Goal: Transaction & Acquisition: Purchase product/service

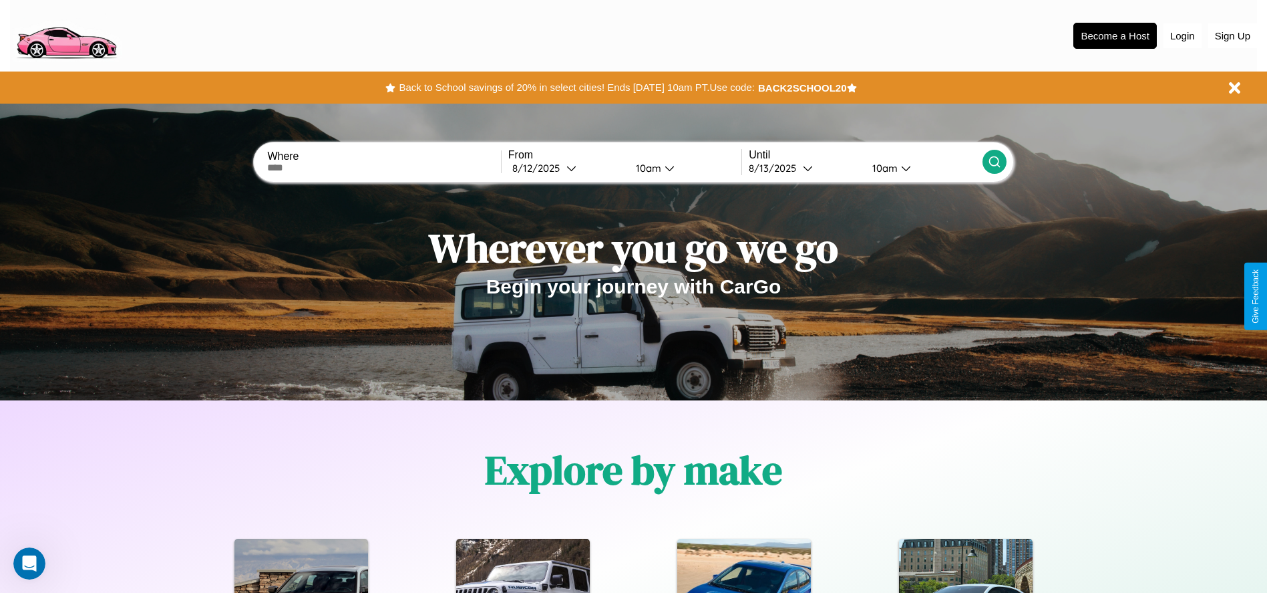
click at [384, 168] on input "text" at bounding box center [383, 167] width 233 height 11
type input "**********"
click at [566, 168] on div "8 / 12 / 2025" at bounding box center [539, 168] width 54 height 13
select select "*"
select select "****"
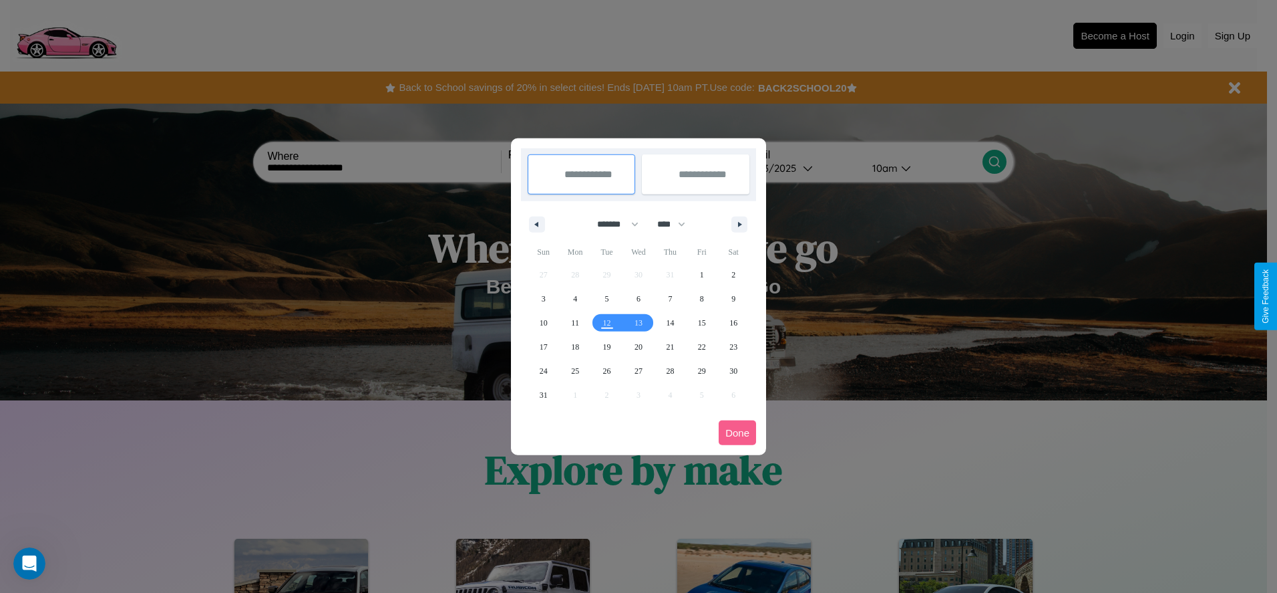
click at [612, 224] on select "******* ******** ***** ***** *** **** **** ****** ********* ******* ******** **…" at bounding box center [615, 224] width 57 height 22
select select "*"
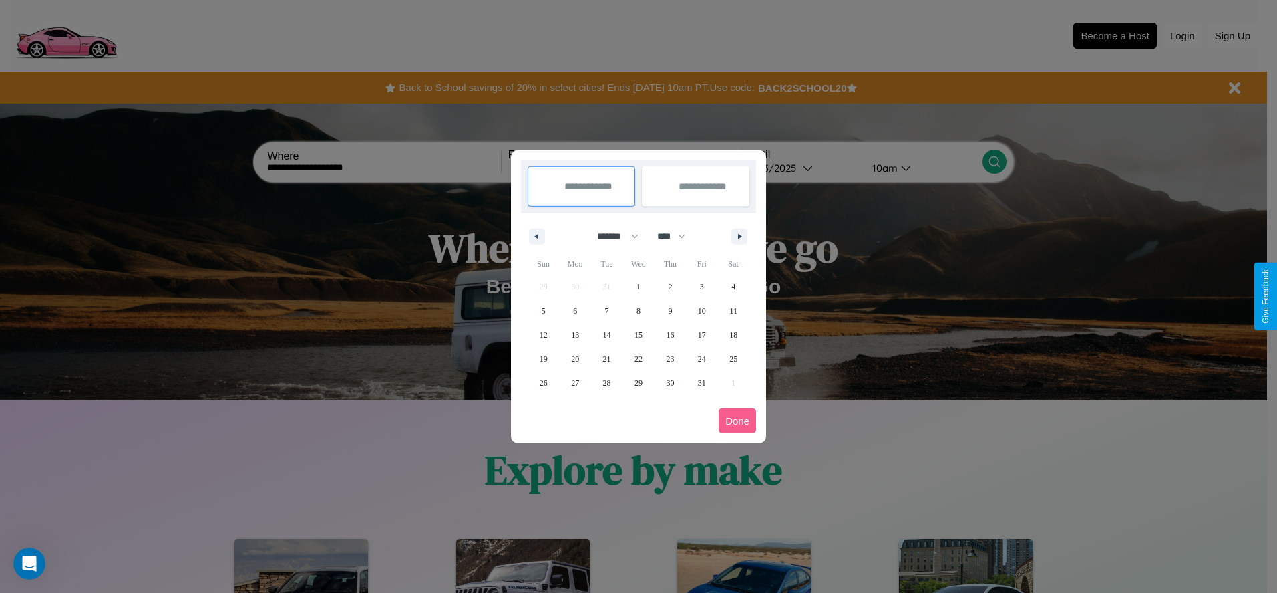
drag, startPoint x: 677, startPoint y: 236, endPoint x: 639, endPoint y: 268, distance: 50.3
click at [677, 236] on select "**** **** **** **** **** **** **** **** **** **** **** **** **** **** **** ****…" at bounding box center [671, 236] width 40 height 22
select select "****"
click at [638, 334] on span "14" at bounding box center [639, 335] width 8 height 24
type input "**********"
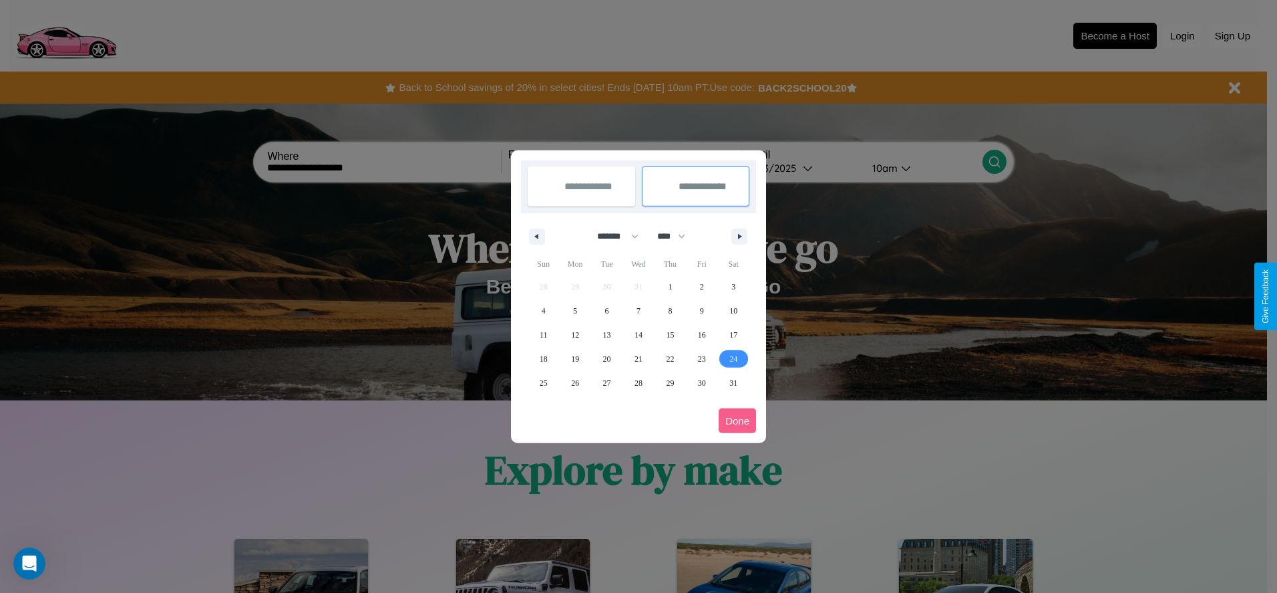
click at [734, 358] on span "24" at bounding box center [734, 359] width 8 height 24
type input "**********"
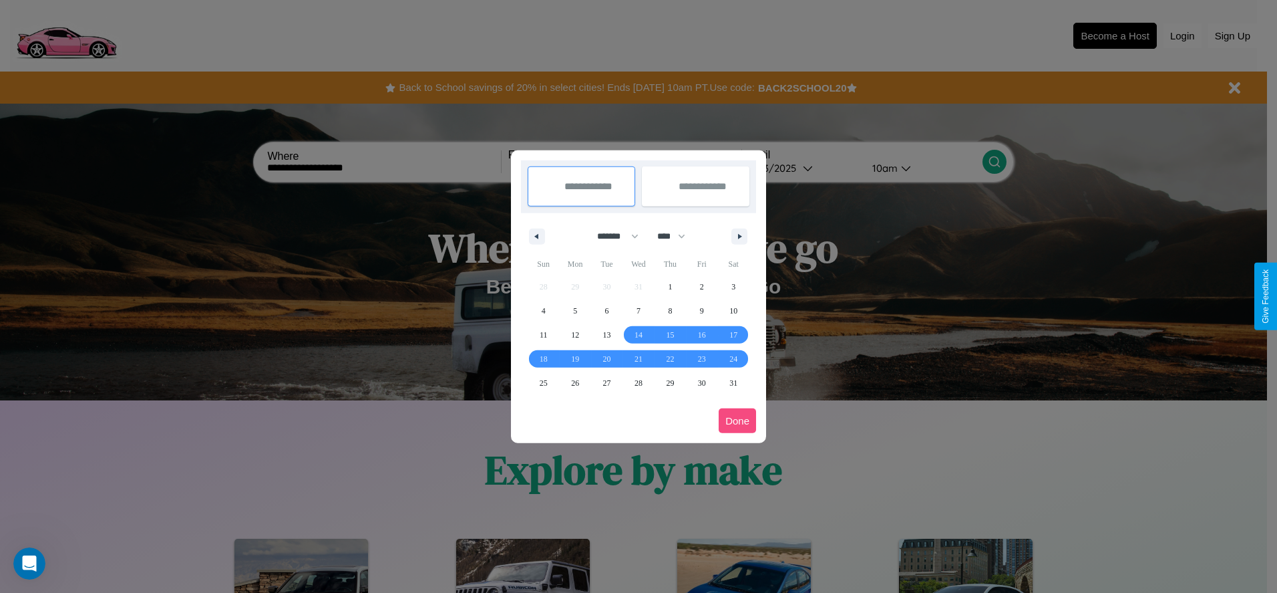
click at [738, 420] on button "Done" at bounding box center [737, 420] width 37 height 25
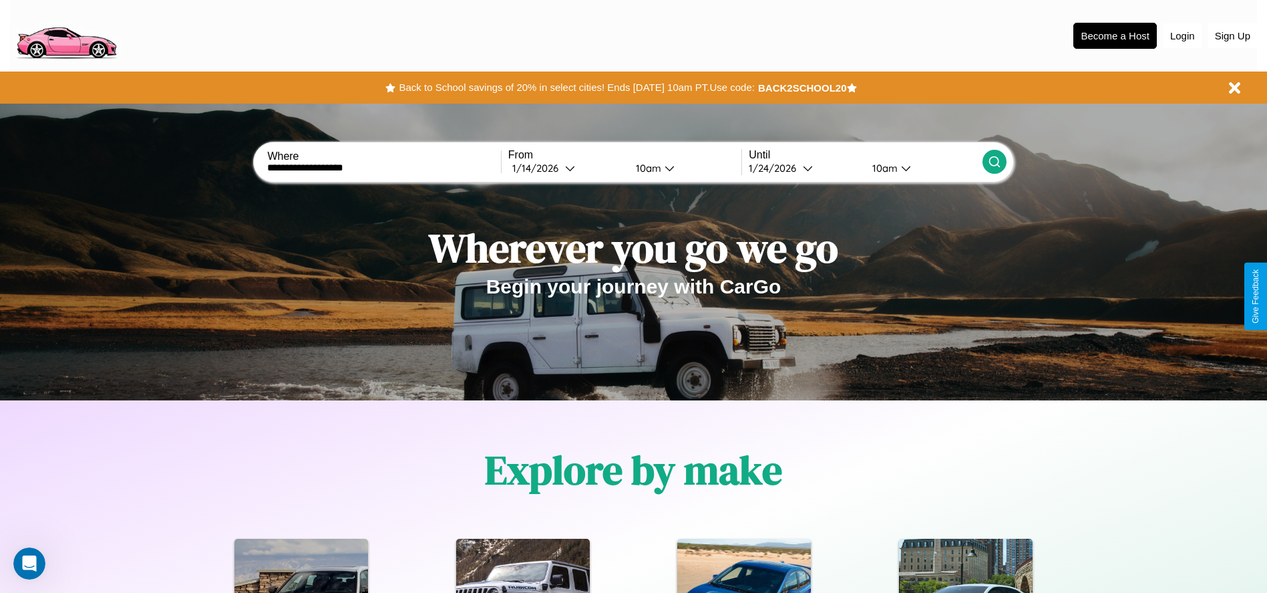
click at [994, 162] on icon at bounding box center [994, 161] width 13 height 13
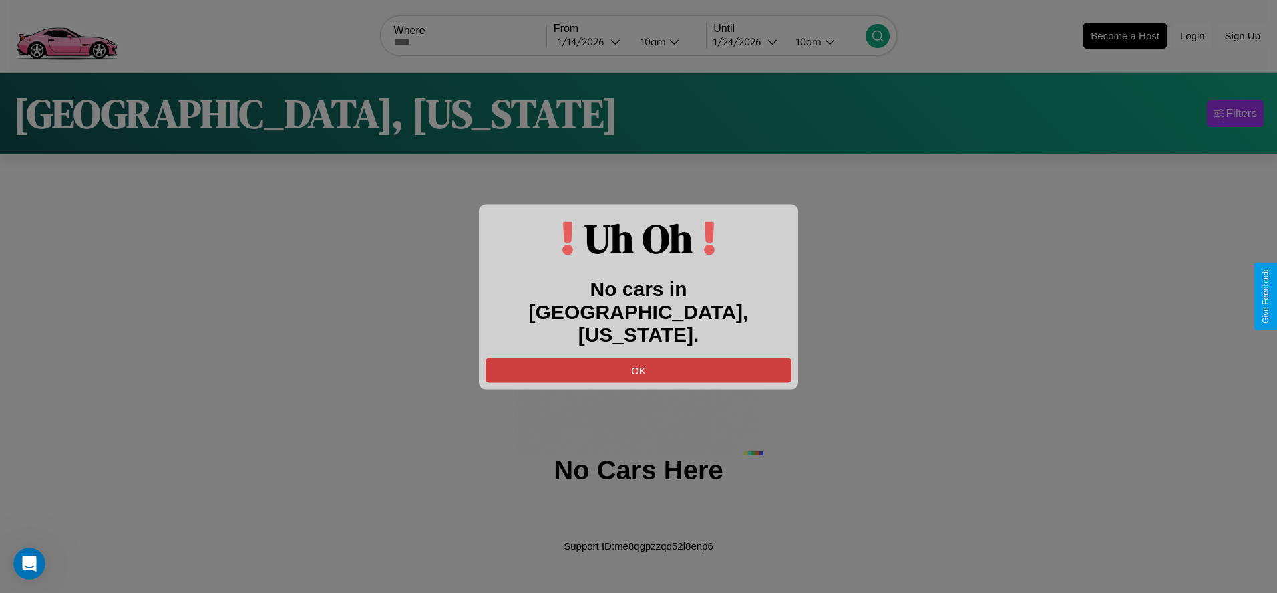
click at [639, 357] on button "OK" at bounding box center [639, 369] width 306 height 25
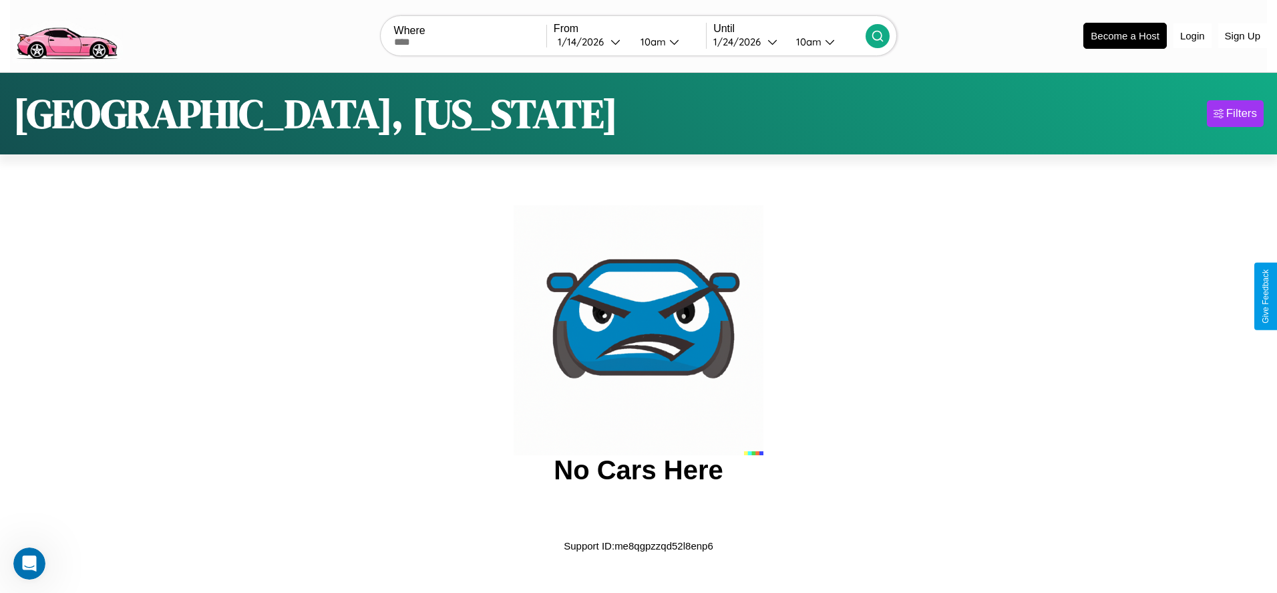
click at [66, 34] on img at bounding box center [66, 35] width 113 height 56
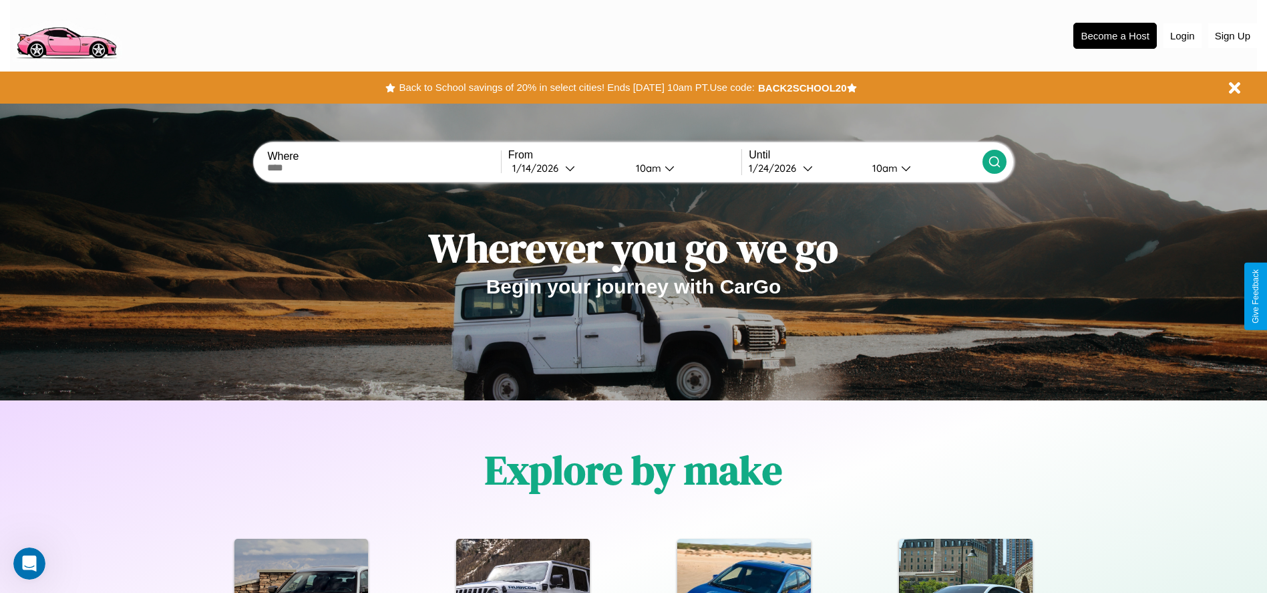
scroll to position [277, 0]
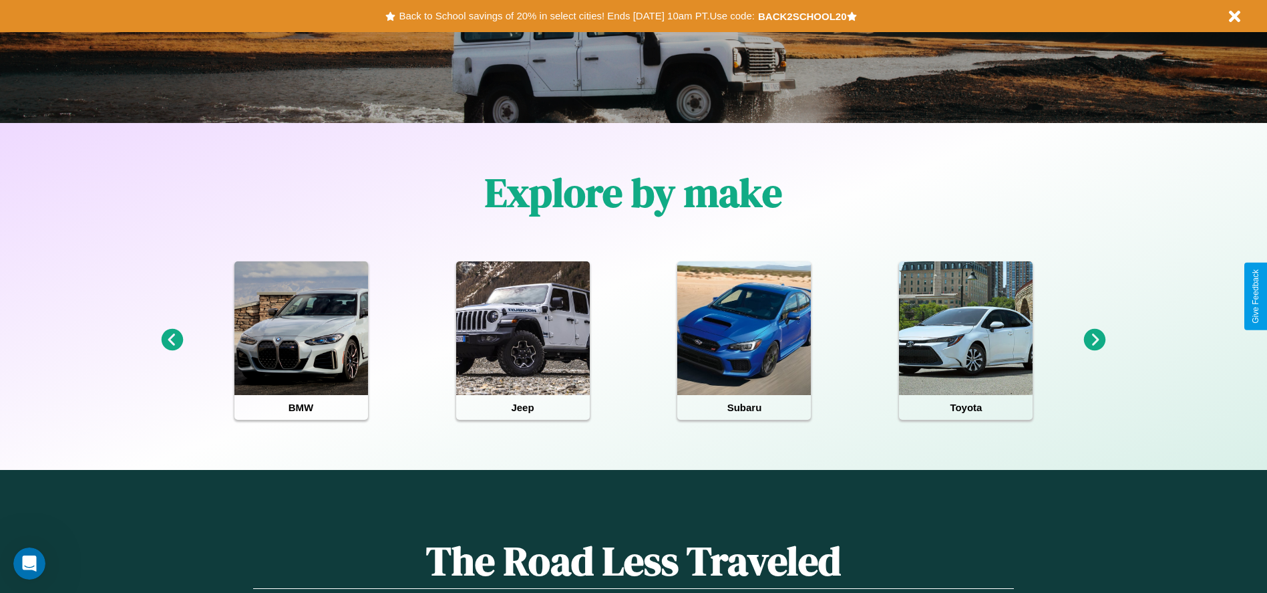
click at [1095, 340] on icon at bounding box center [1095, 340] width 22 height 22
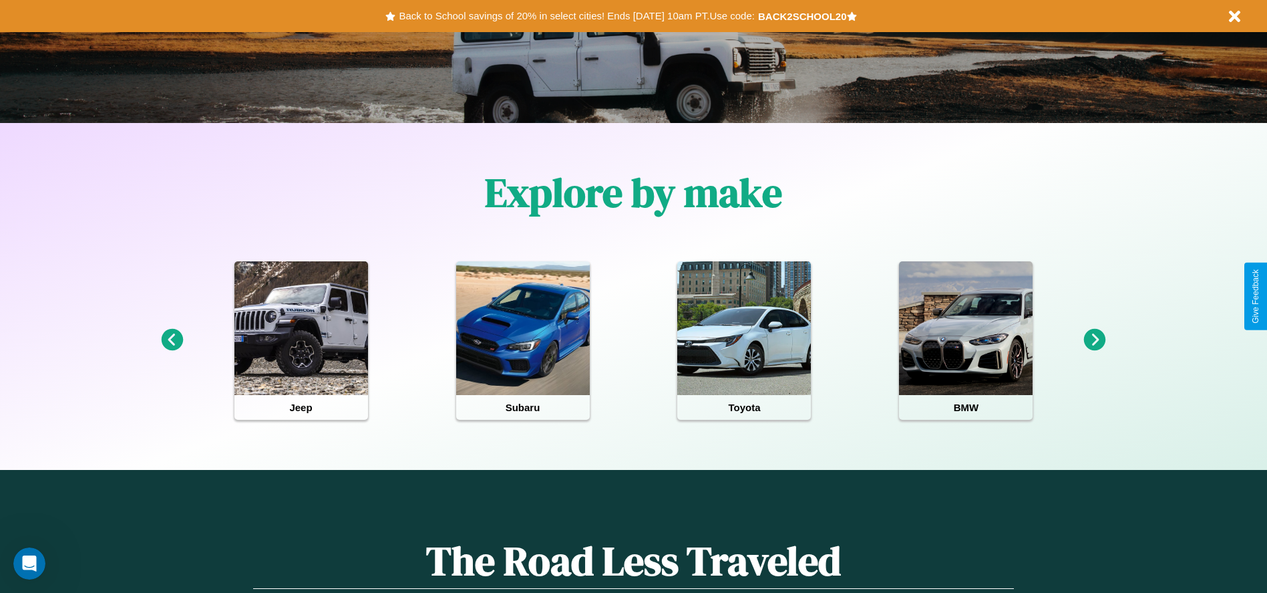
click at [1095, 340] on icon at bounding box center [1095, 340] width 22 height 22
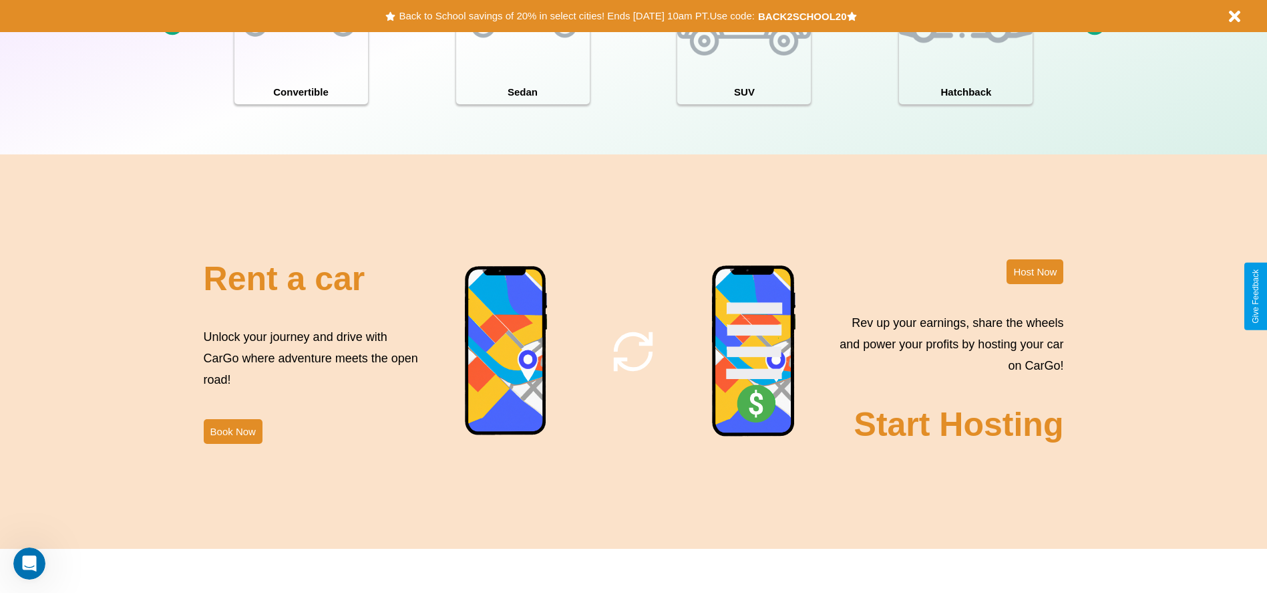
scroll to position [1917, 0]
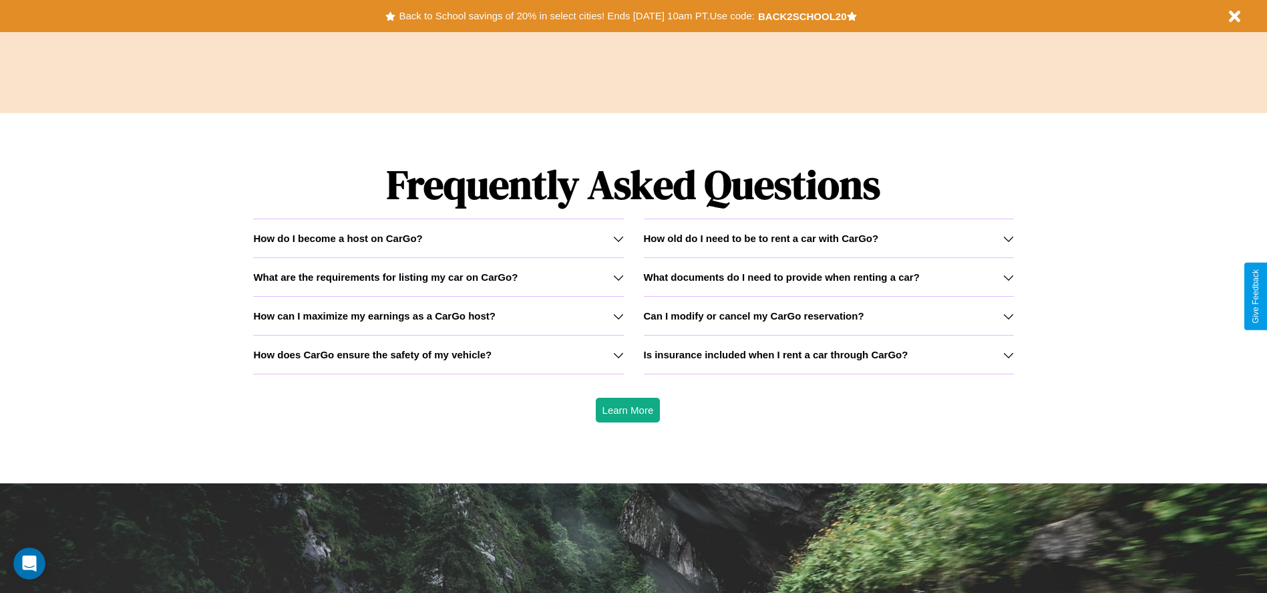
click at [438, 315] on h3 "How can I maximize my earnings as a CarGo host?" at bounding box center [374, 315] width 242 height 11
click at [438, 238] on div "How do I become a host on CarGo?" at bounding box center [438, 237] width 370 height 11
click at [618, 277] on icon at bounding box center [618, 277] width 11 height 11
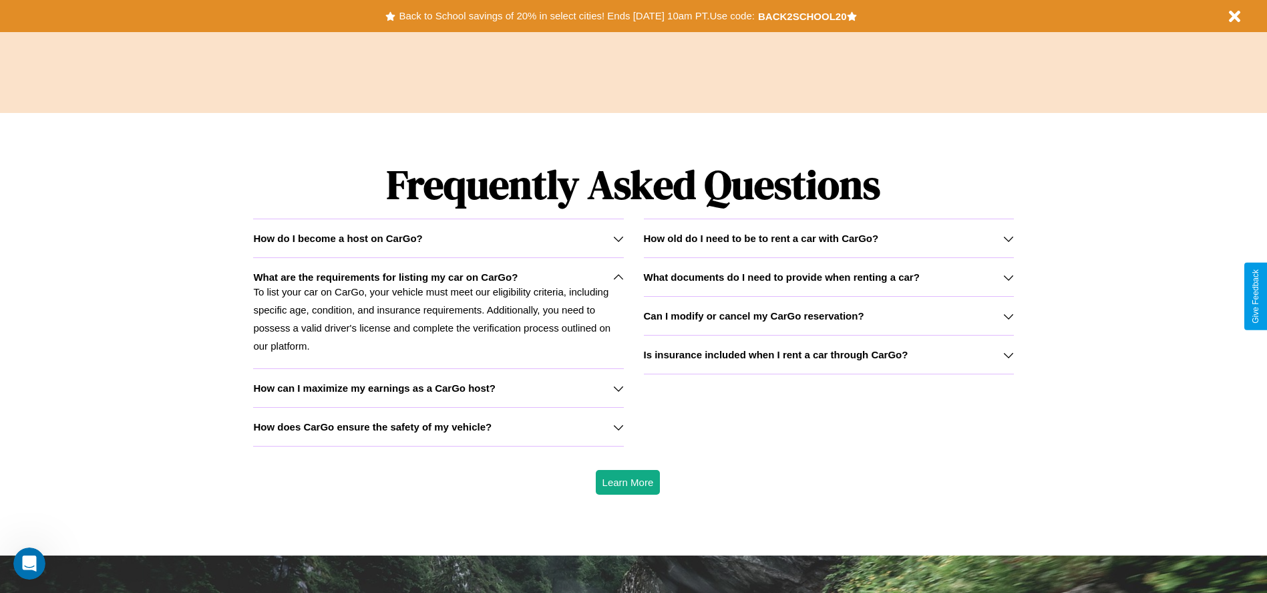
click at [1008, 315] on icon at bounding box center [1008, 316] width 11 height 11
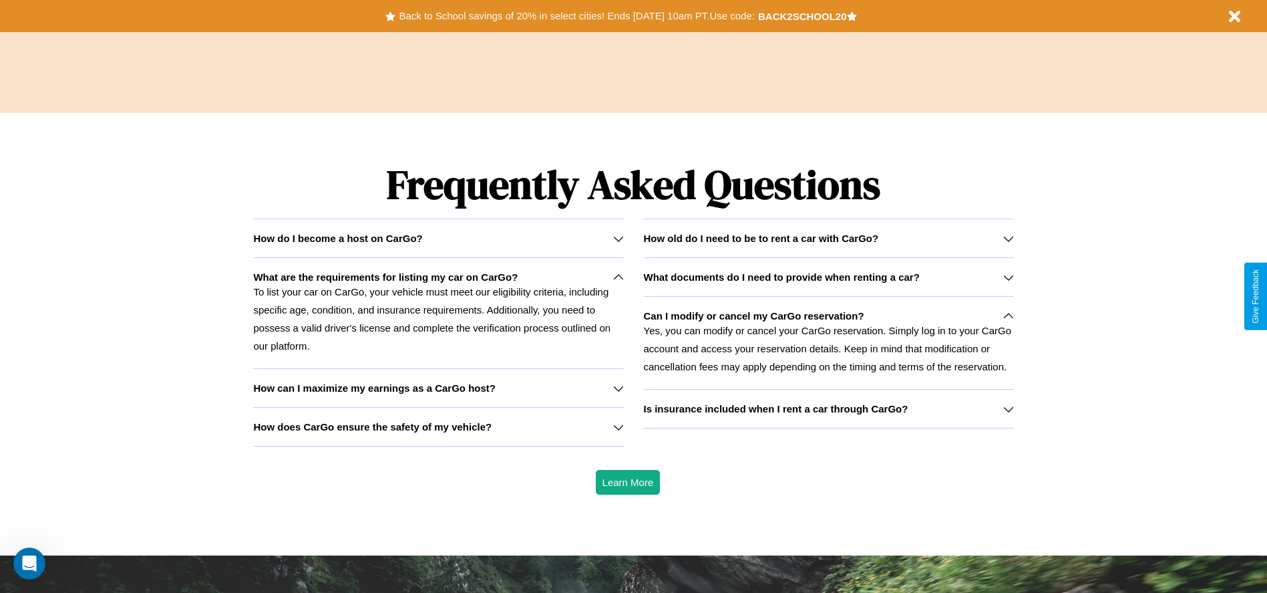
click at [618, 426] on icon at bounding box center [618, 427] width 11 height 11
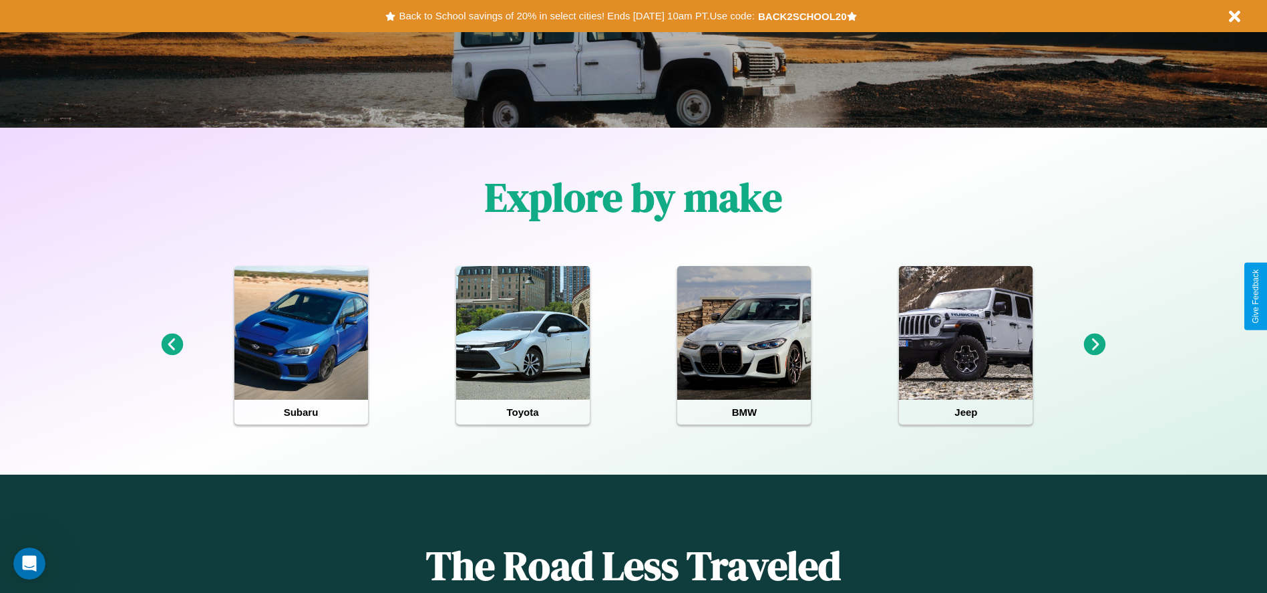
scroll to position [0, 0]
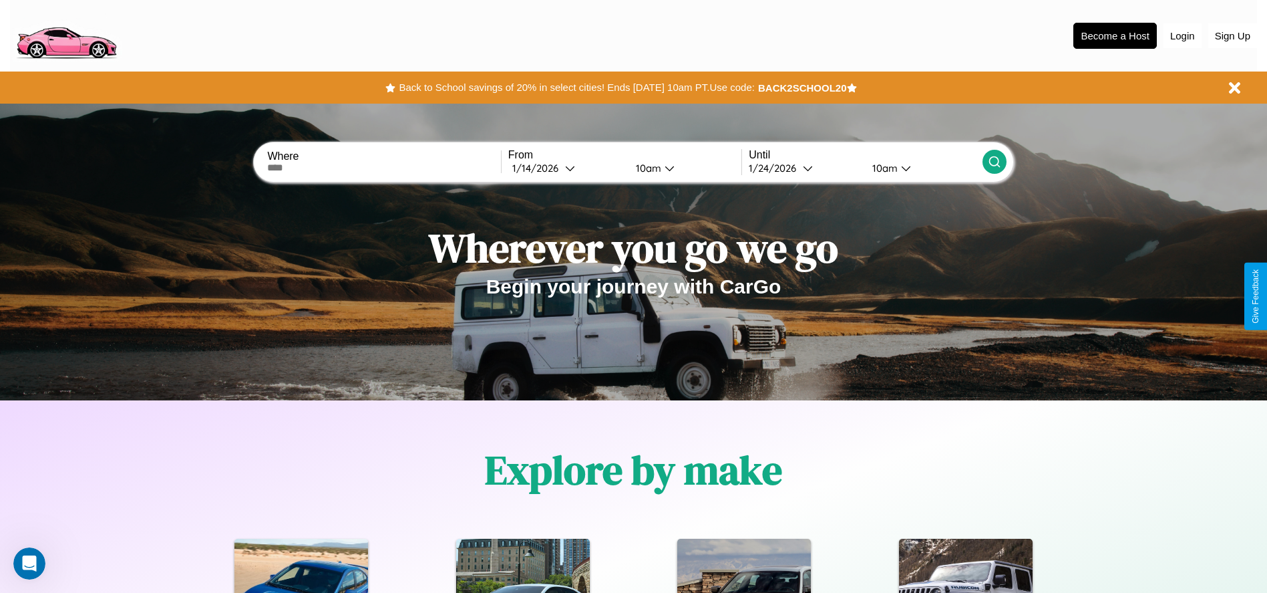
click at [384, 168] on input "text" at bounding box center [383, 167] width 233 height 11
type input "**********"
click at [566, 168] on icon at bounding box center [570, 168] width 10 height 10
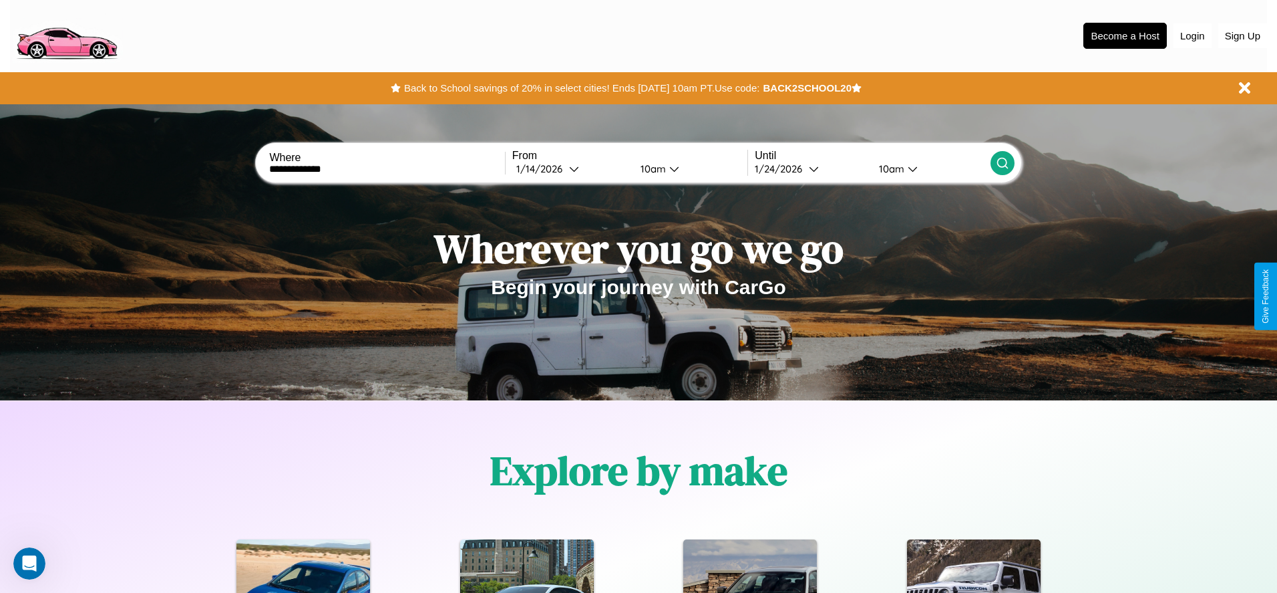
select select "*"
select select "****"
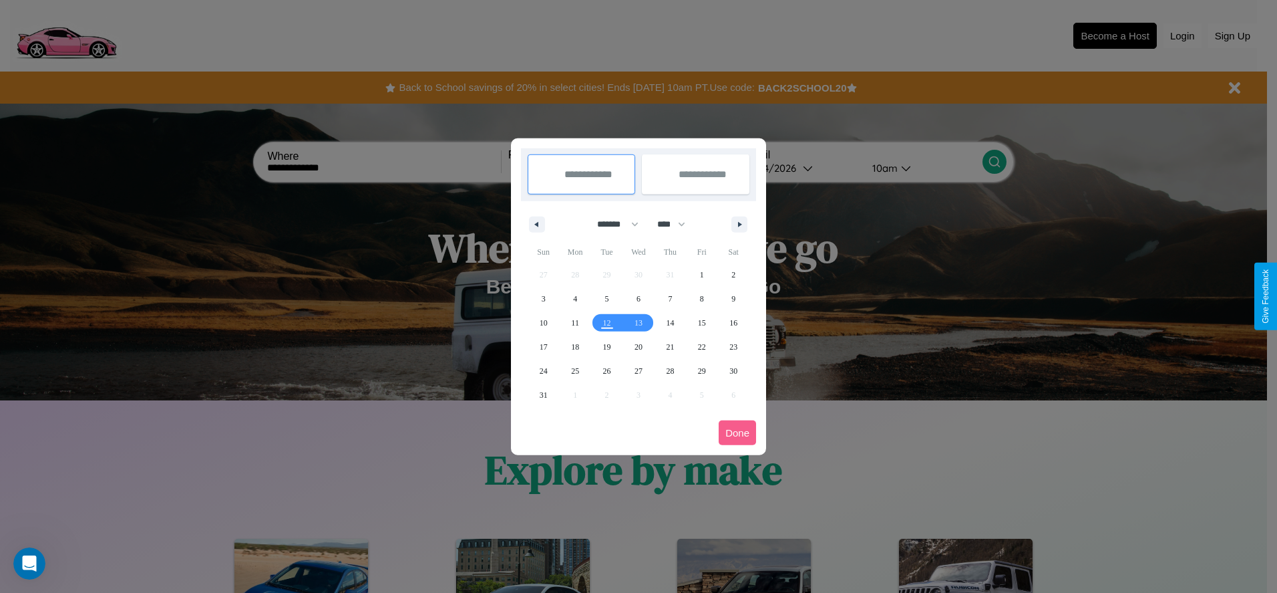
drag, startPoint x: 612, startPoint y: 224, endPoint x: 639, endPoint y: 268, distance: 51.6
click at [612, 224] on select "******* ******** ***** ***** *** **** **** ****** ********* ******* ******** **…" at bounding box center [615, 224] width 57 height 22
select select "*"
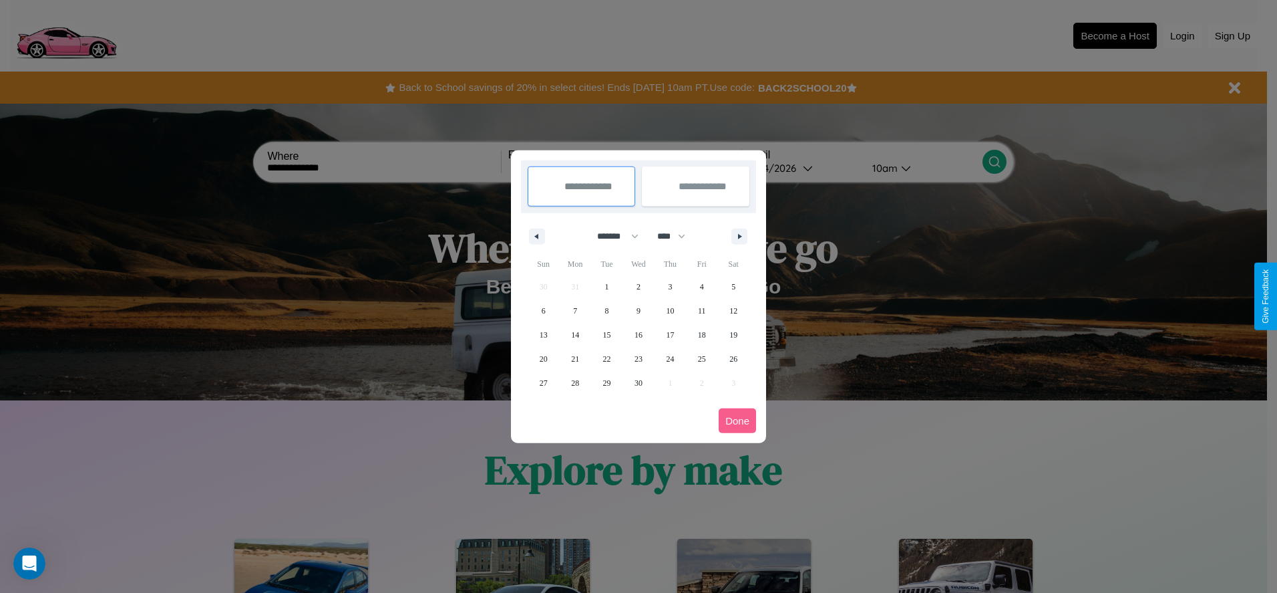
click at [677, 236] on select "**** **** **** **** **** **** **** **** **** **** **** **** **** **** **** ****…" at bounding box center [671, 236] width 40 height 22
select select "****"
click at [607, 310] on span "7" at bounding box center [607, 311] width 4 height 24
type input "**********"
click at [734, 310] on span "11" at bounding box center [734, 311] width 8 height 24
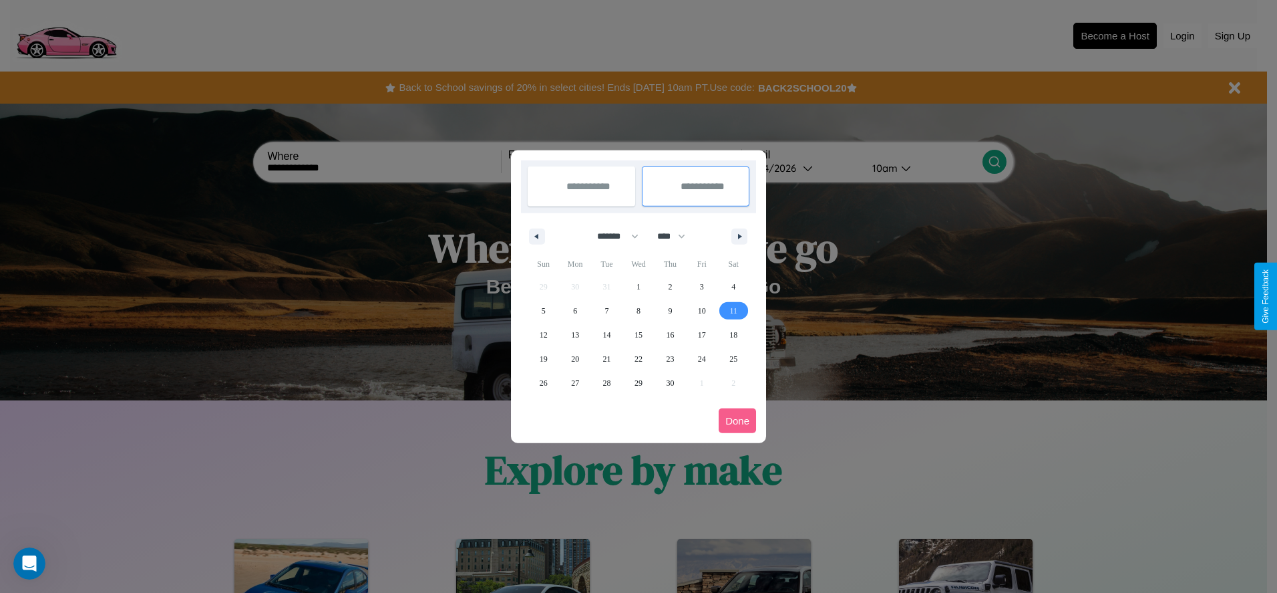
type input "**********"
click at [738, 420] on button "Done" at bounding box center [737, 420] width 37 height 25
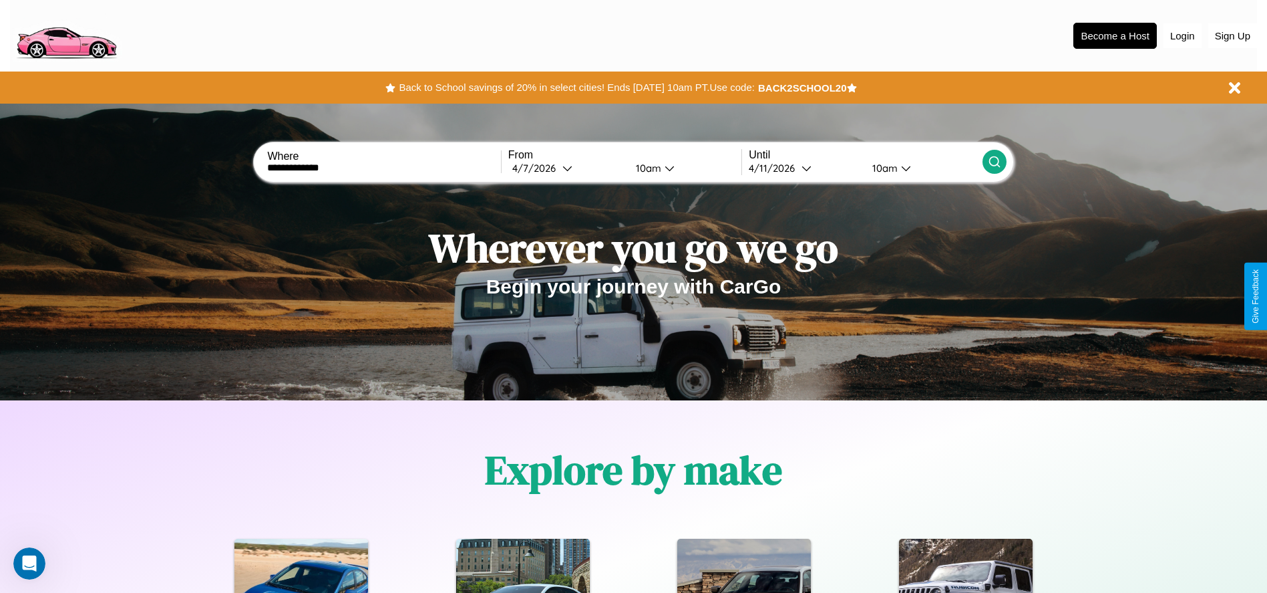
click at [994, 162] on icon at bounding box center [994, 161] width 13 height 13
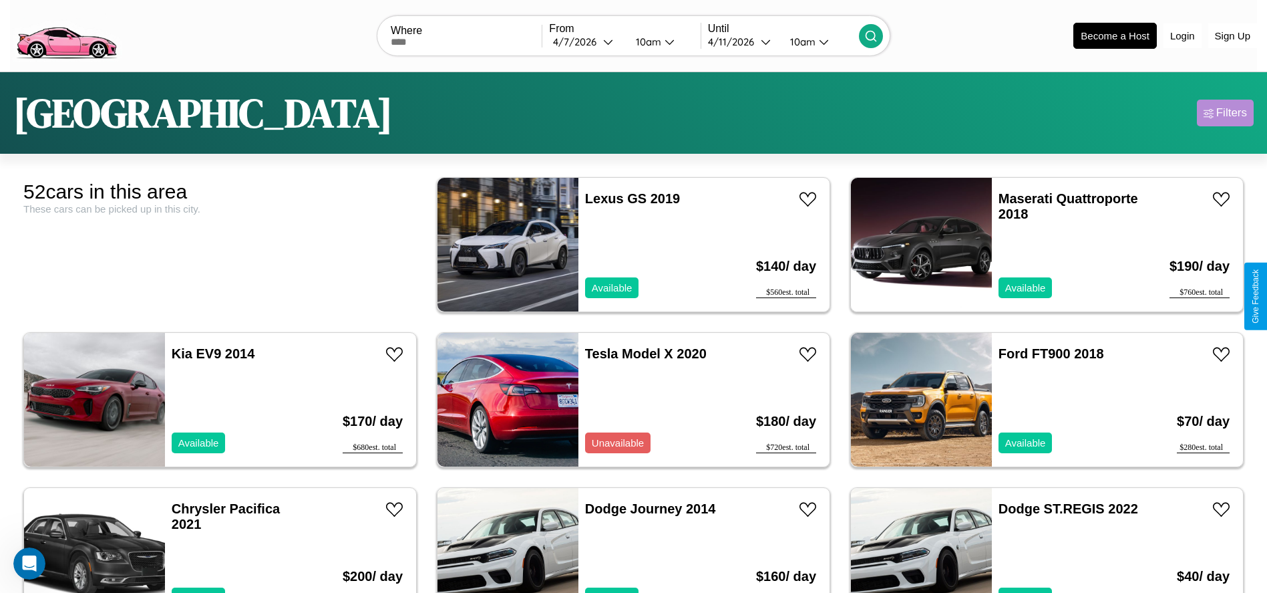
click at [1225, 113] on div "Filters" at bounding box center [1232, 112] width 31 height 13
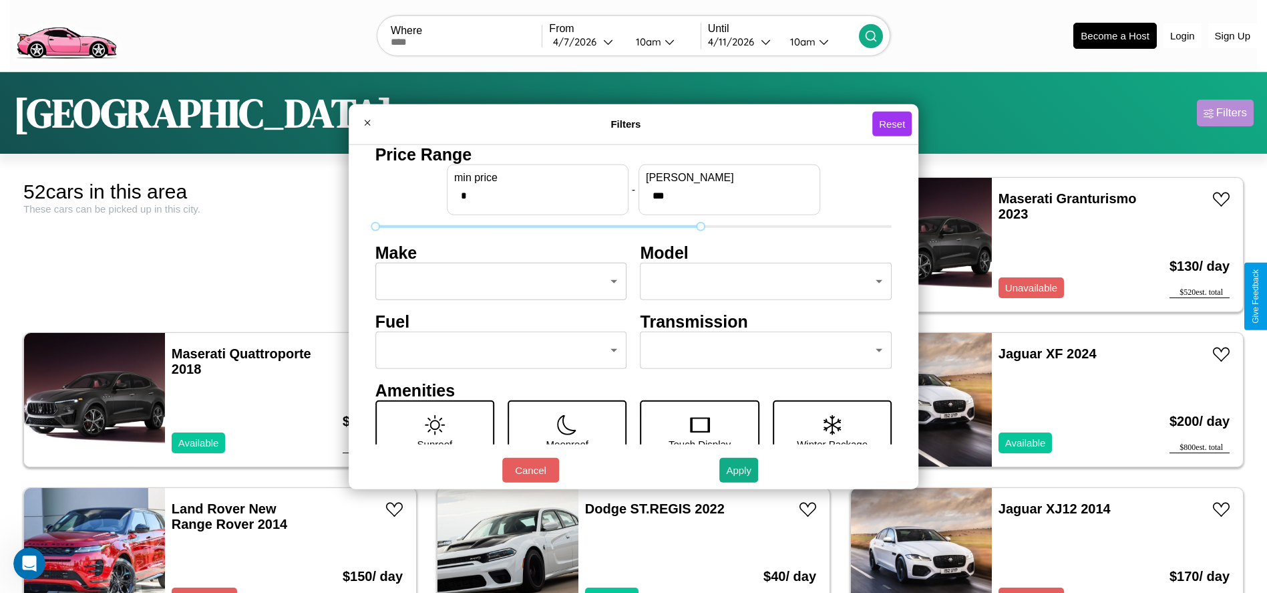
type input "***"
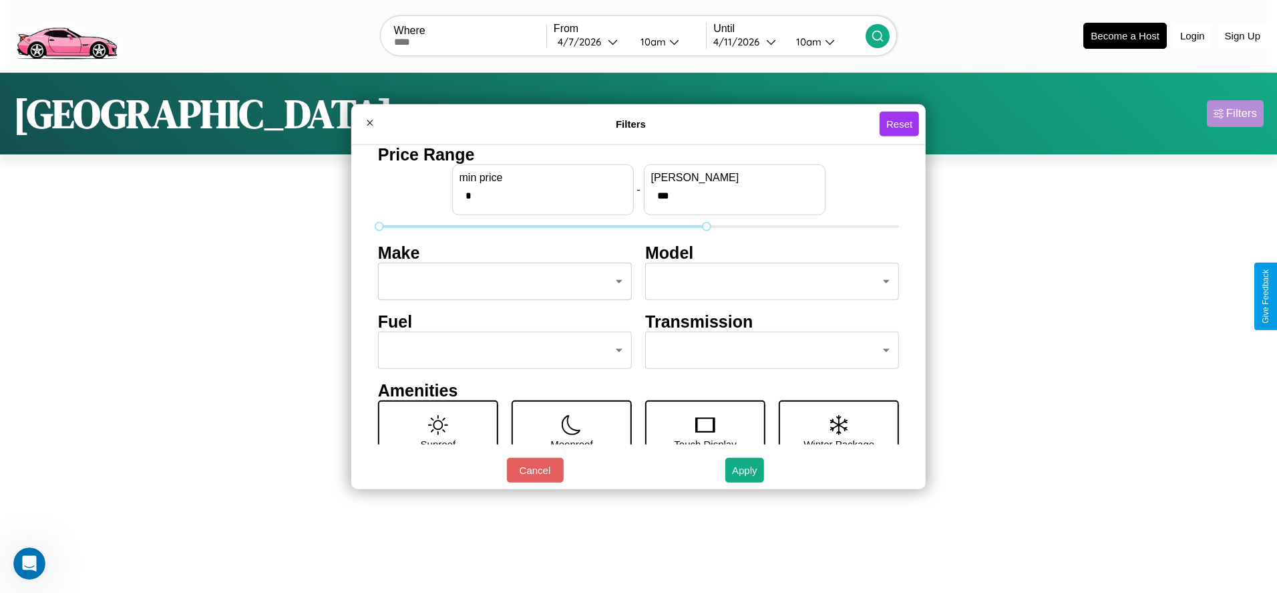
type input "**"
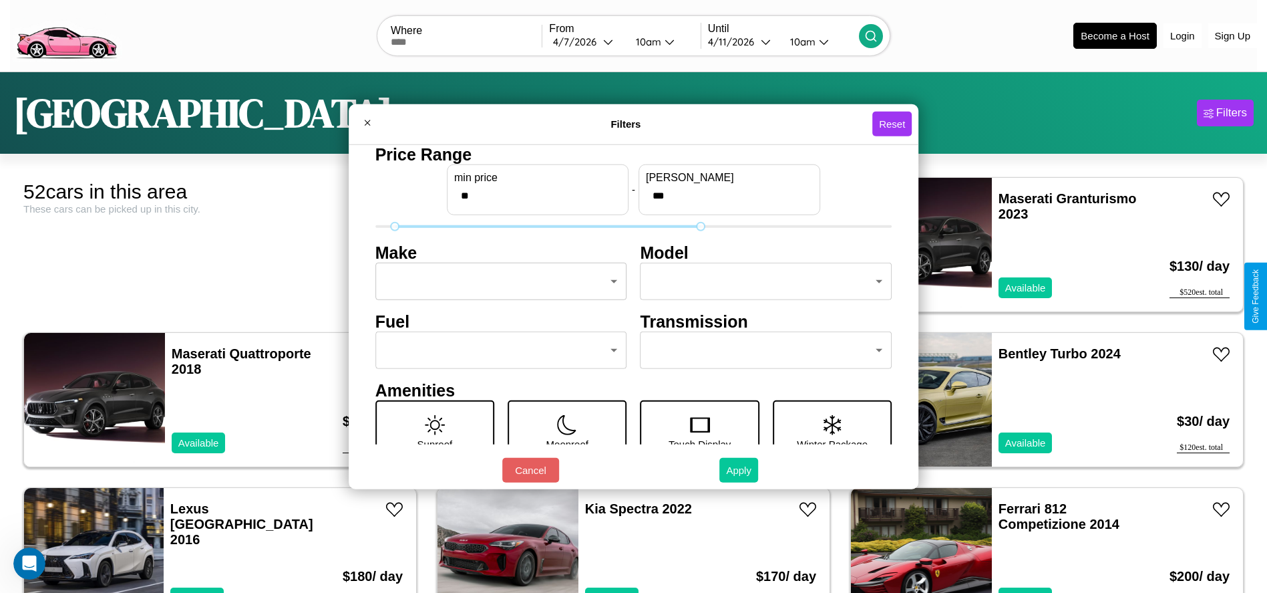
click at [740, 470] on button "Apply" at bounding box center [738, 470] width 39 height 25
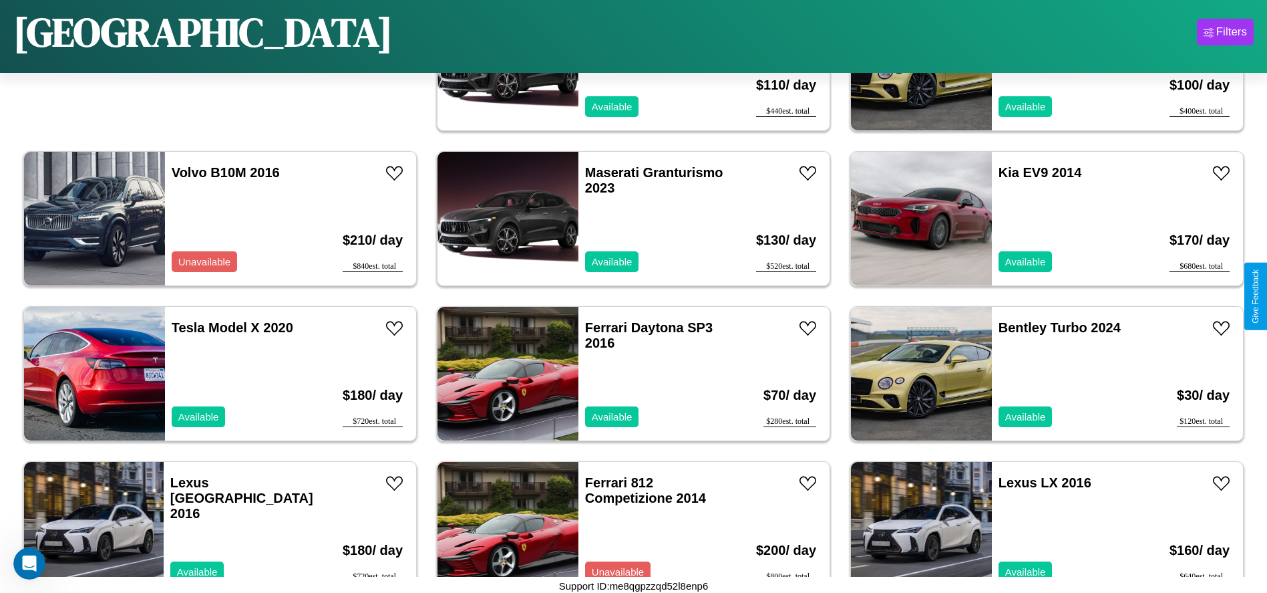
scroll to position [149, 0]
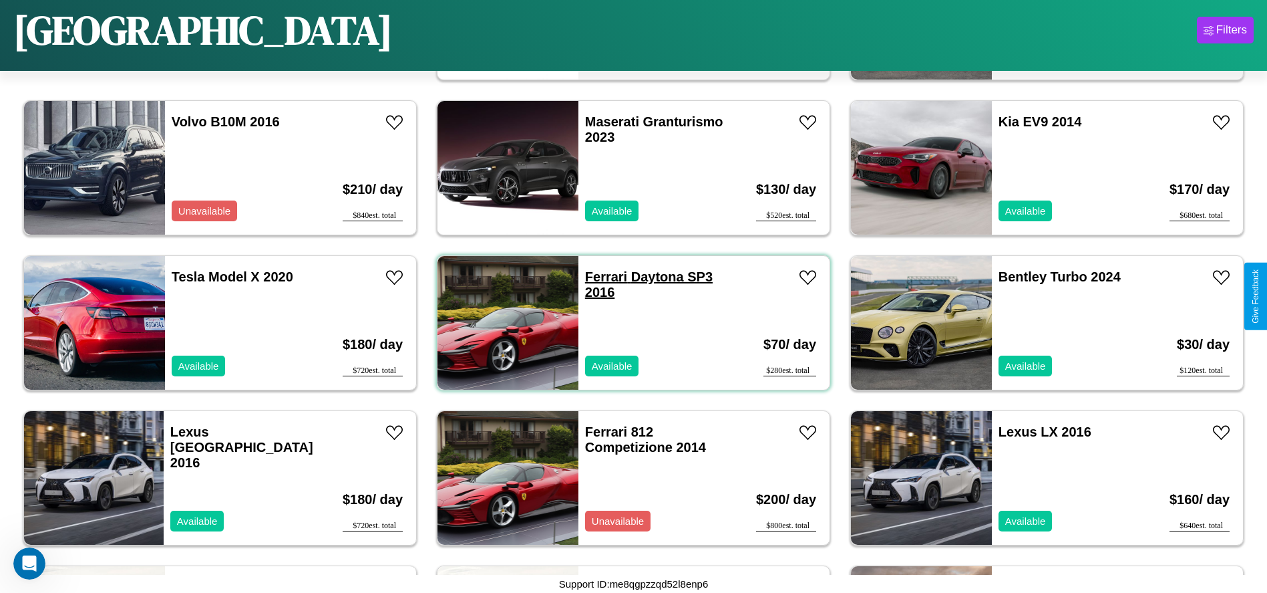
click at [601, 277] on link "Ferrari Daytona SP3 2016" at bounding box center [649, 284] width 128 height 30
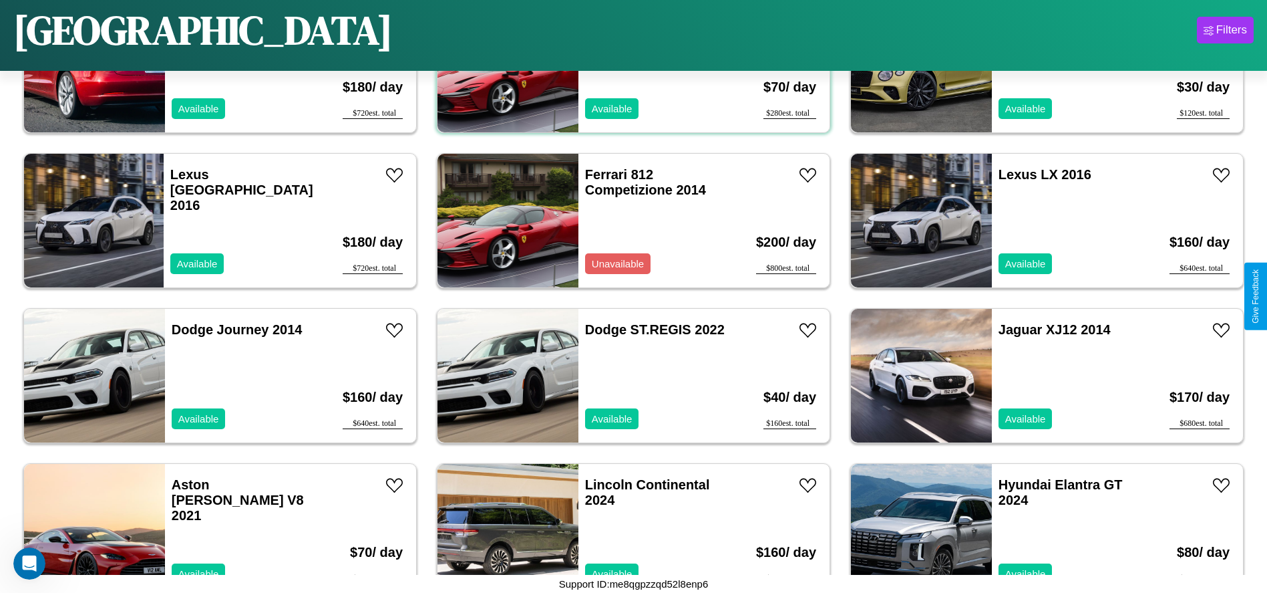
scroll to position [614, 0]
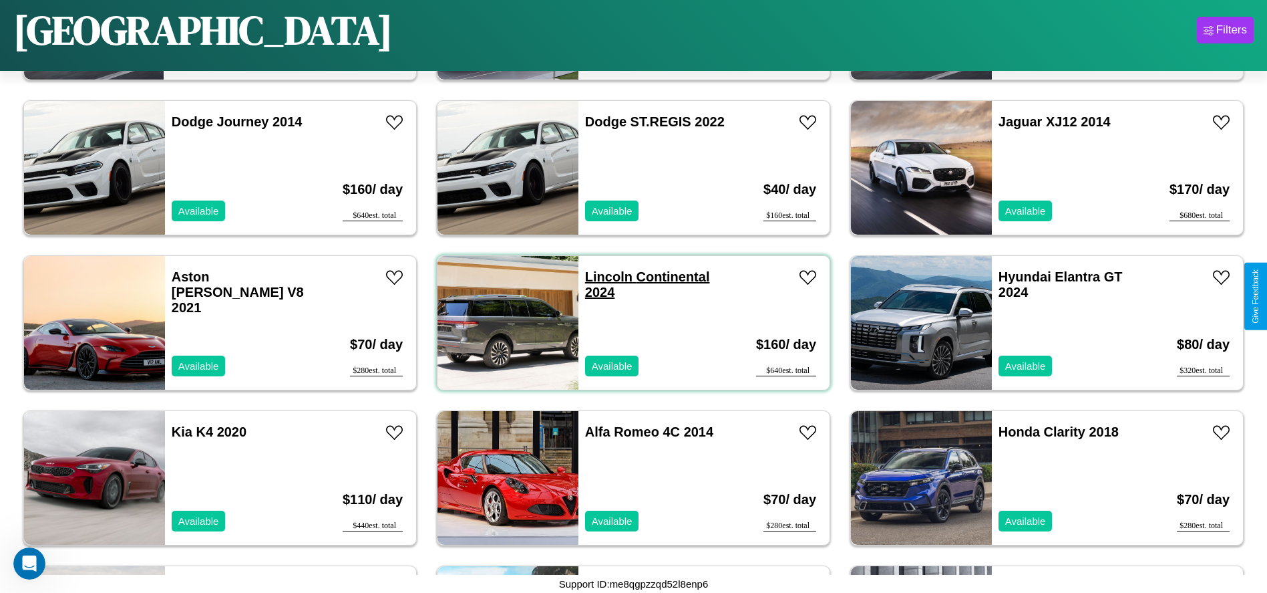
click at [604, 277] on link "Lincoln Continental 2024" at bounding box center [647, 284] width 125 height 30
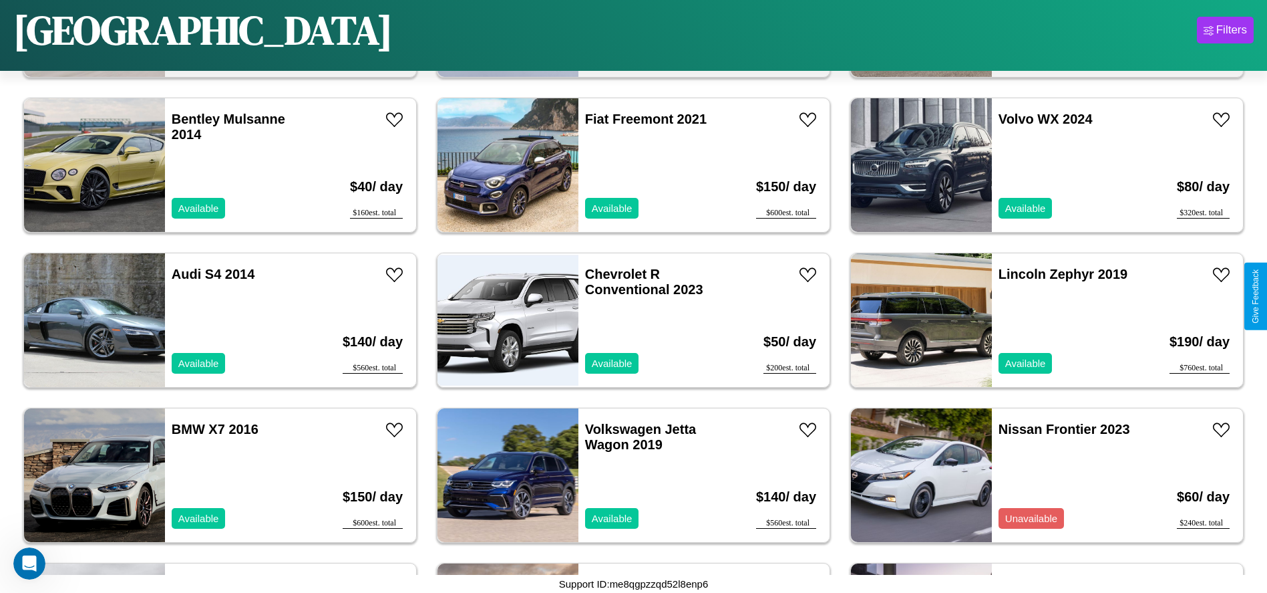
scroll to position [1234, 0]
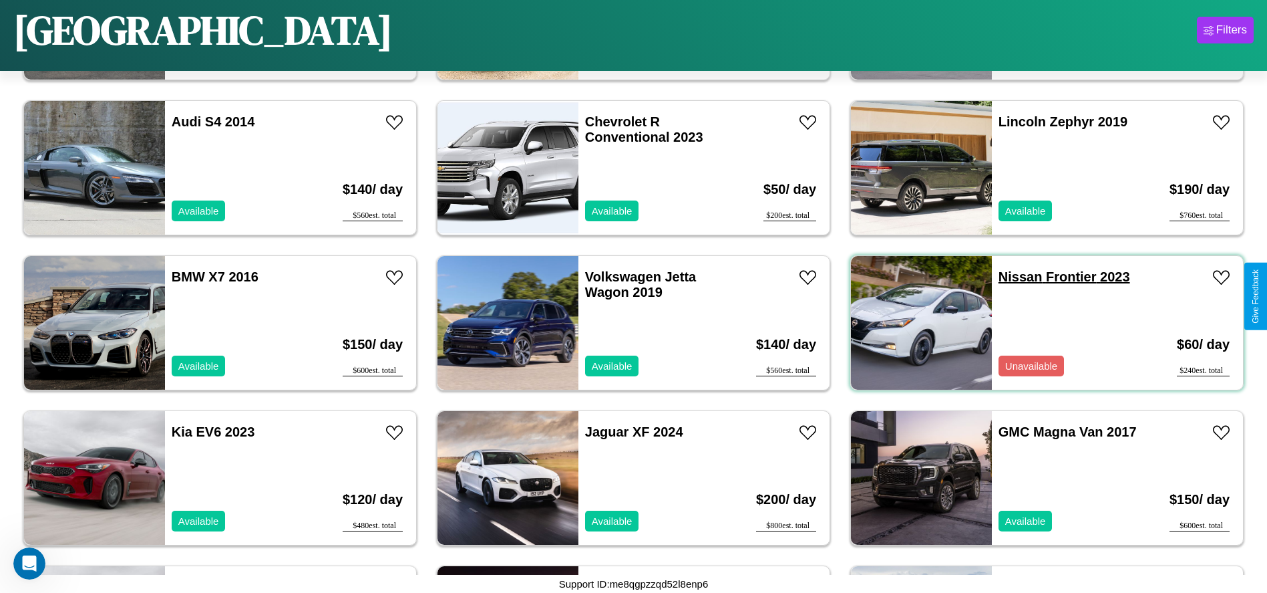
click at [1012, 277] on link "Nissan Frontier 2023" at bounding box center [1065, 276] width 132 height 15
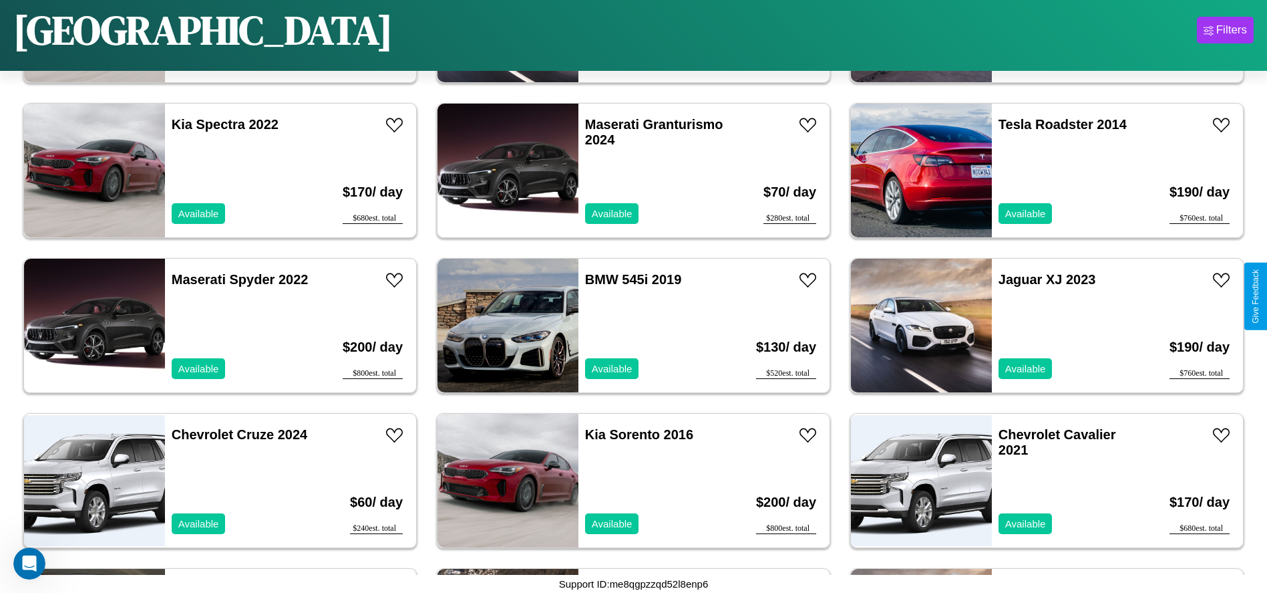
scroll to position [1699, 0]
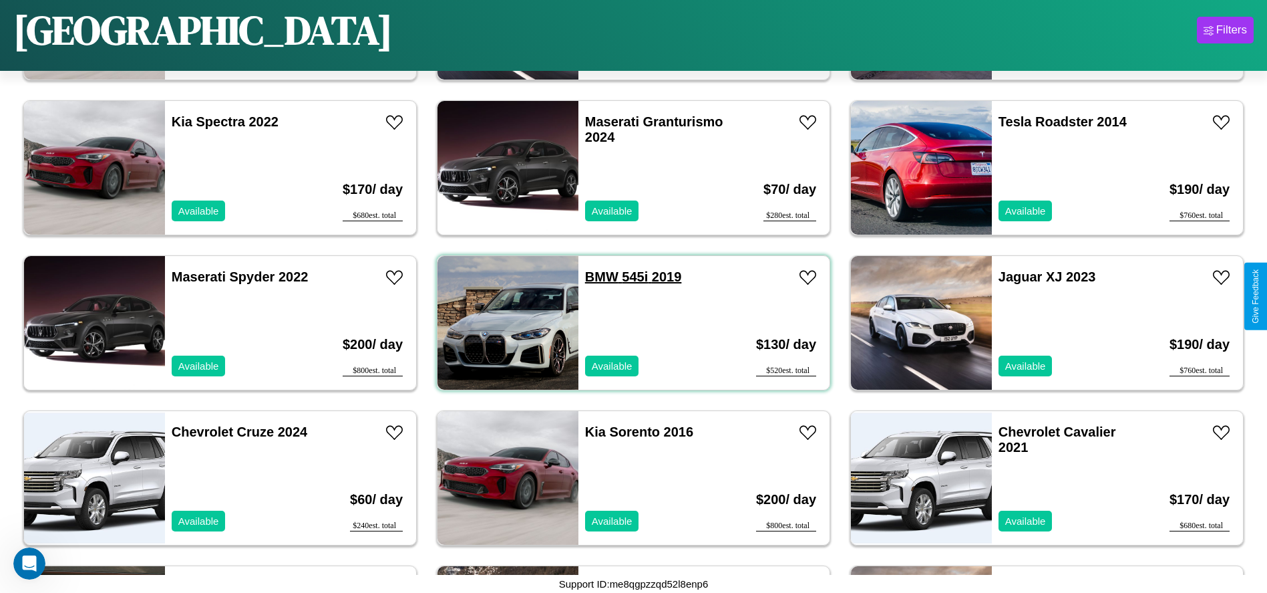
click at [597, 277] on link "BMW 545i 2019" at bounding box center [633, 276] width 97 height 15
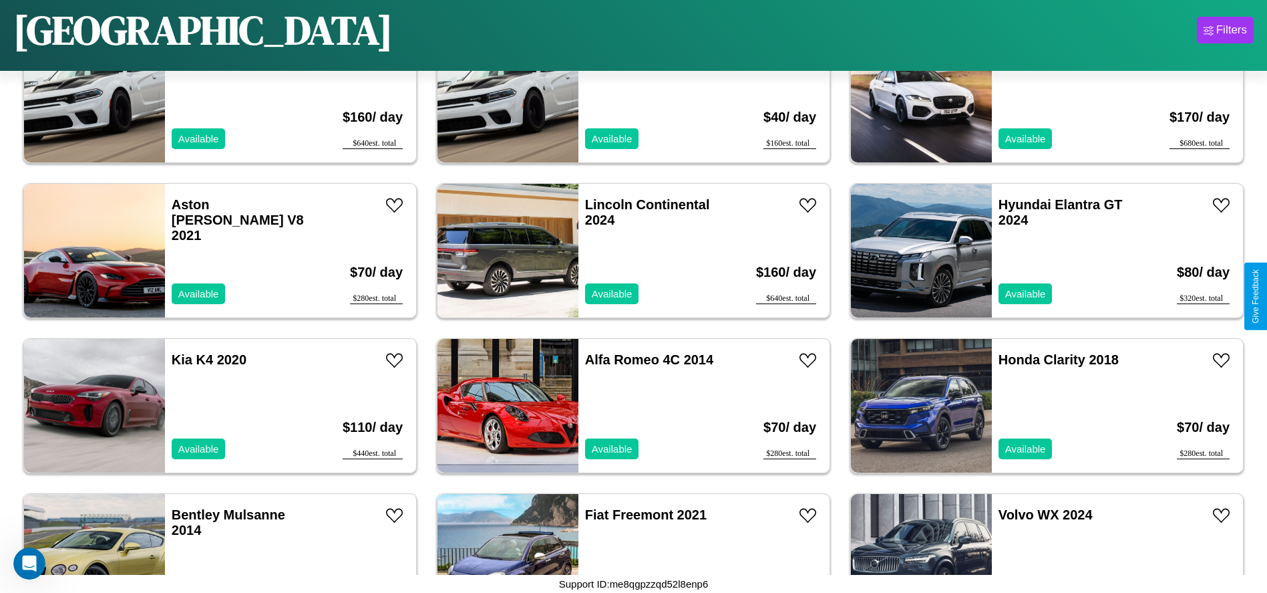
scroll to position [614, 0]
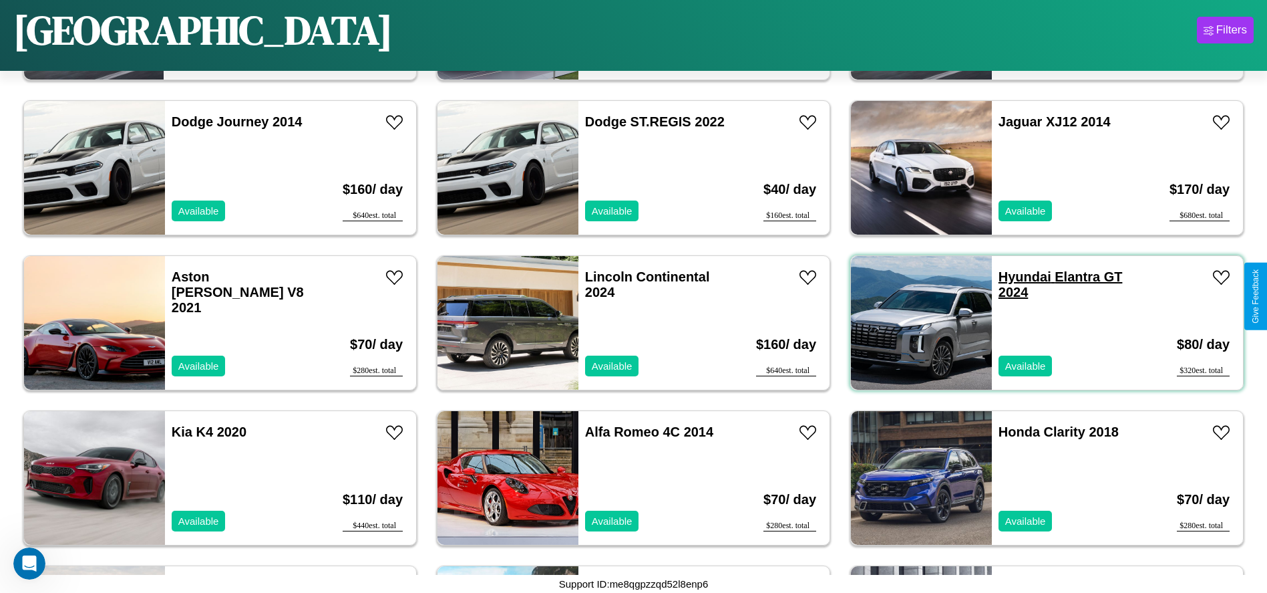
click at [1017, 277] on link "Hyundai Elantra GT 2024" at bounding box center [1061, 284] width 124 height 30
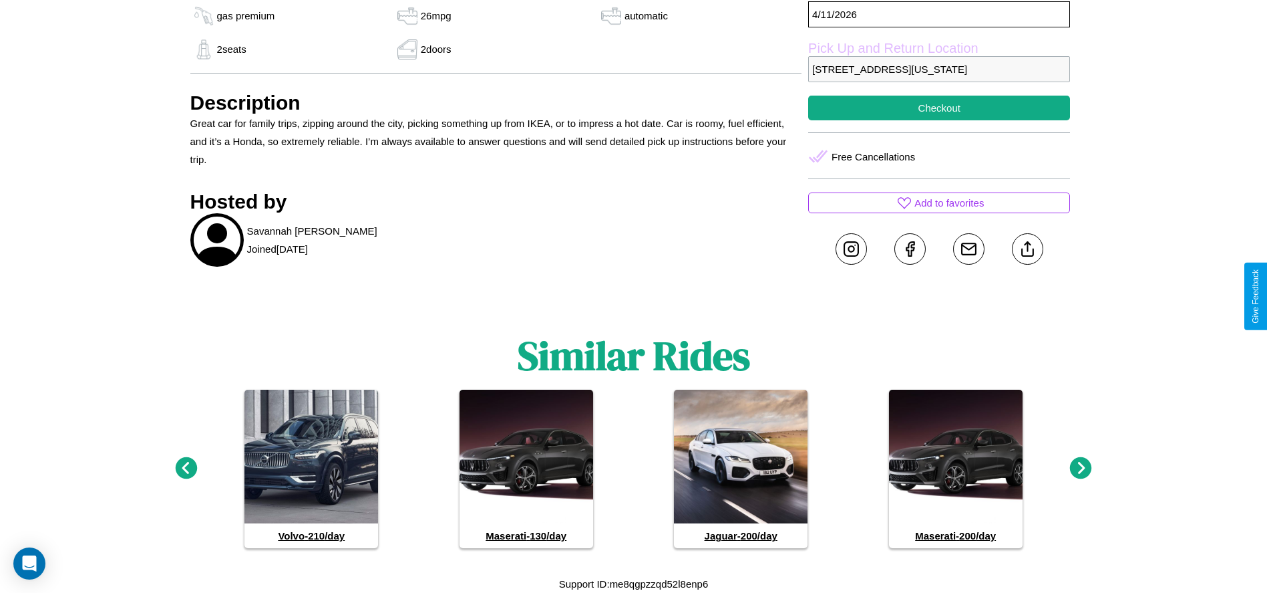
scroll to position [766, 0]
click at [1081, 468] on icon at bounding box center [1081, 468] width 22 height 22
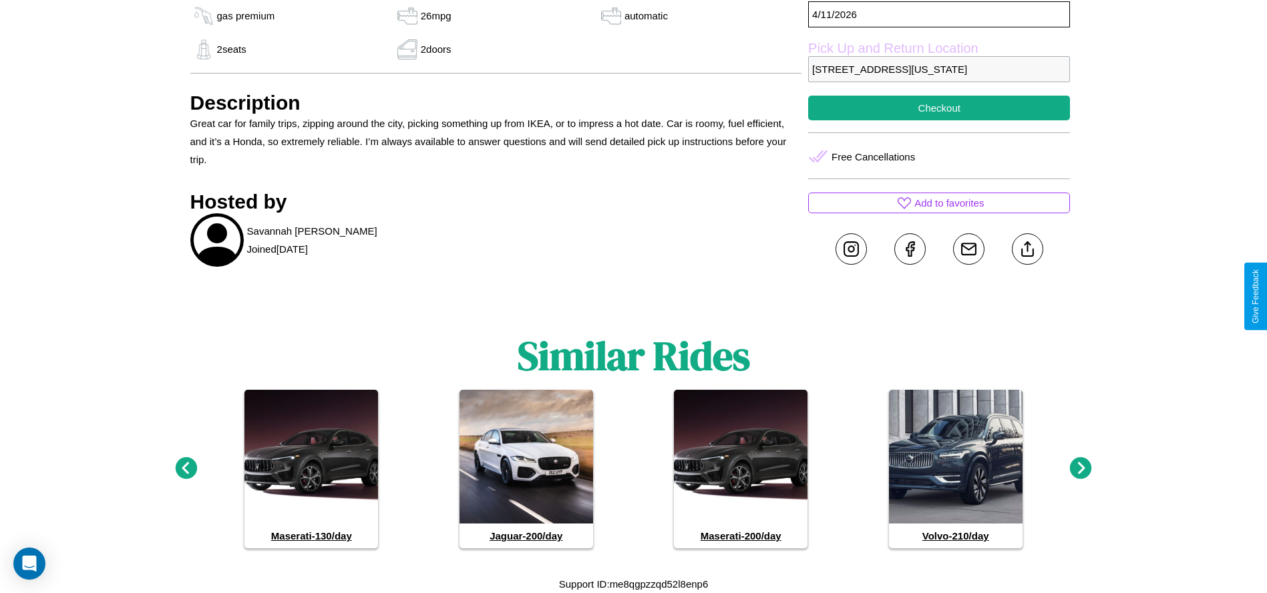
click at [186, 468] on icon at bounding box center [186, 468] width 22 height 22
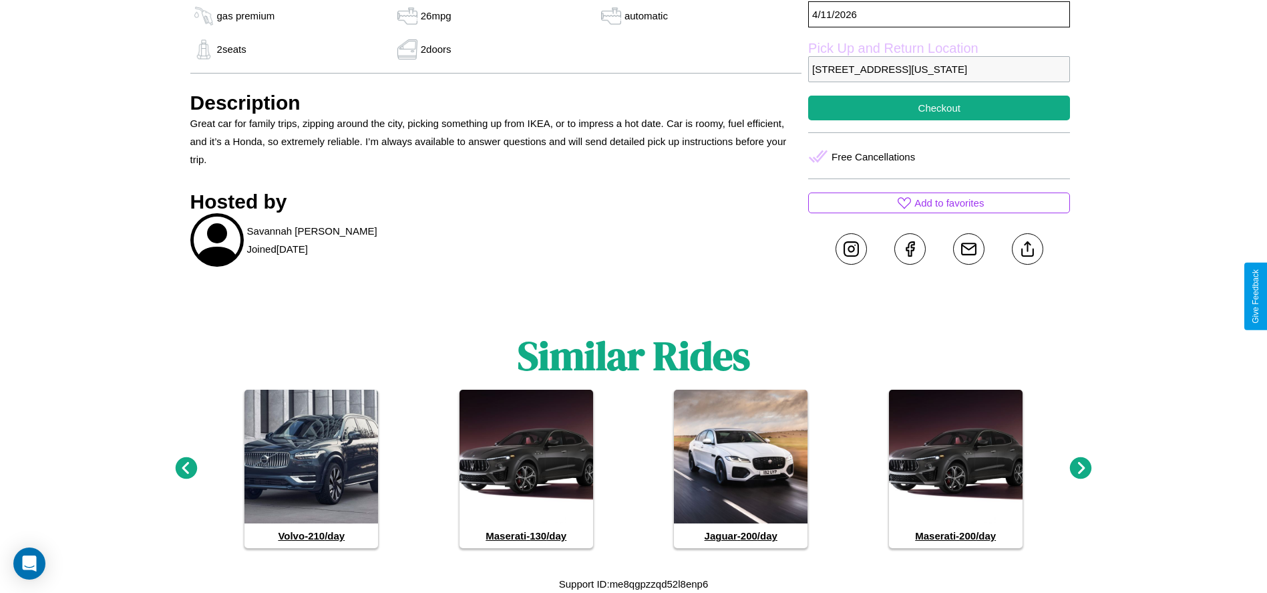
click at [1081, 468] on icon at bounding box center [1081, 468] width 22 height 22
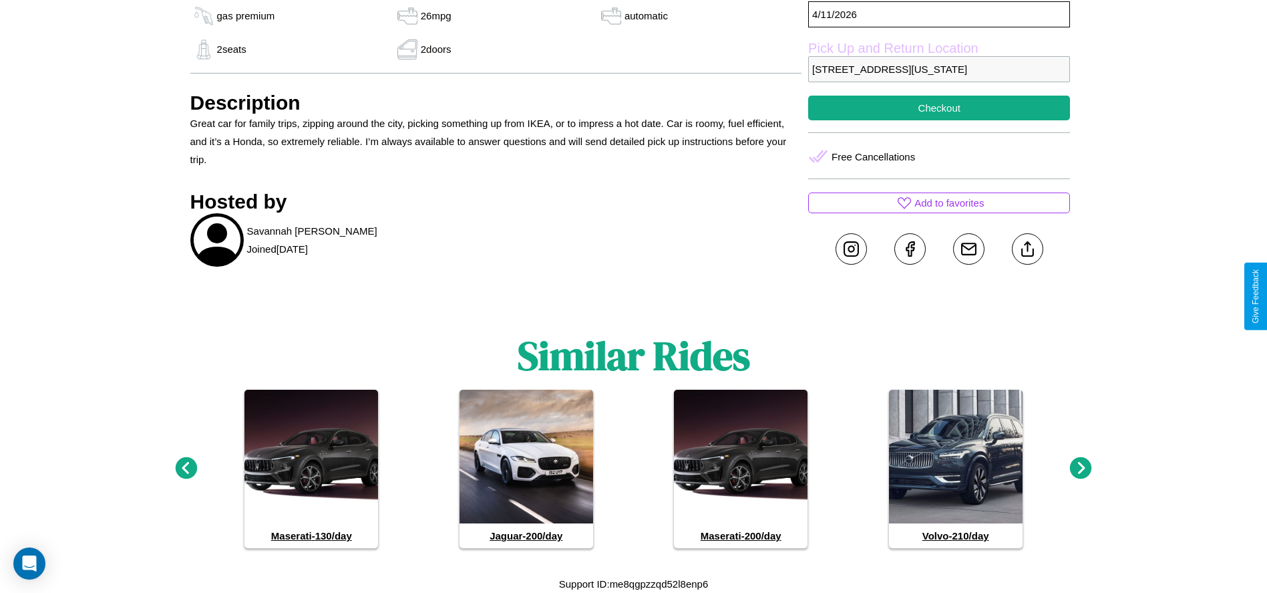
scroll to position [719, 0]
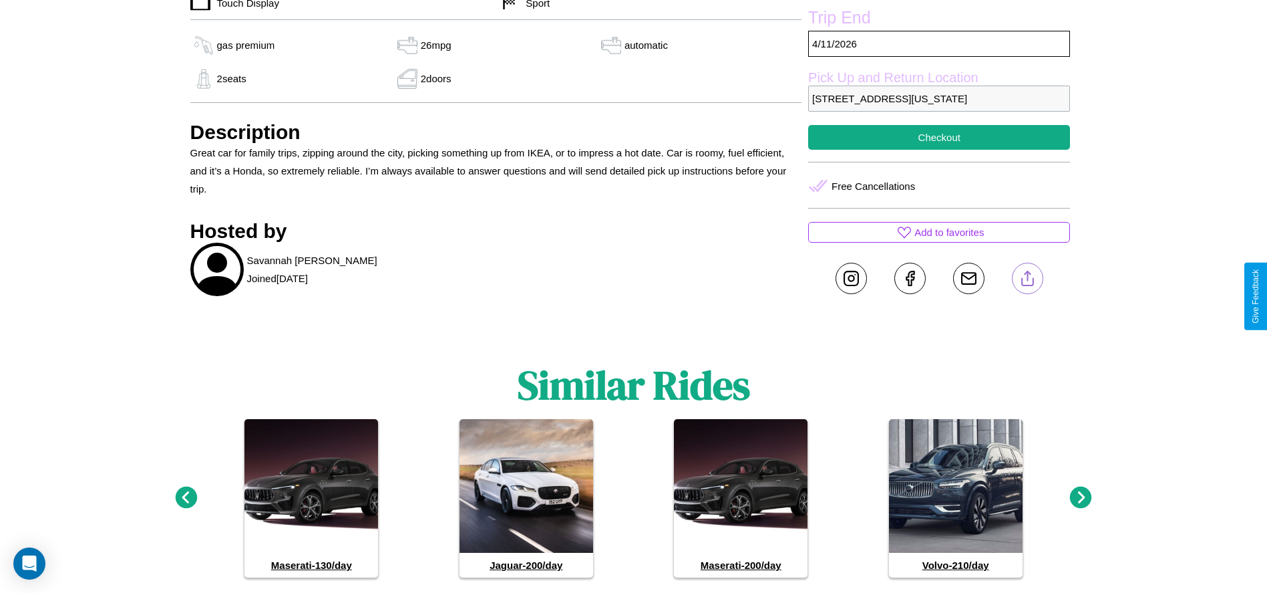
click at [1027, 281] on line at bounding box center [1027, 275] width 0 height 9
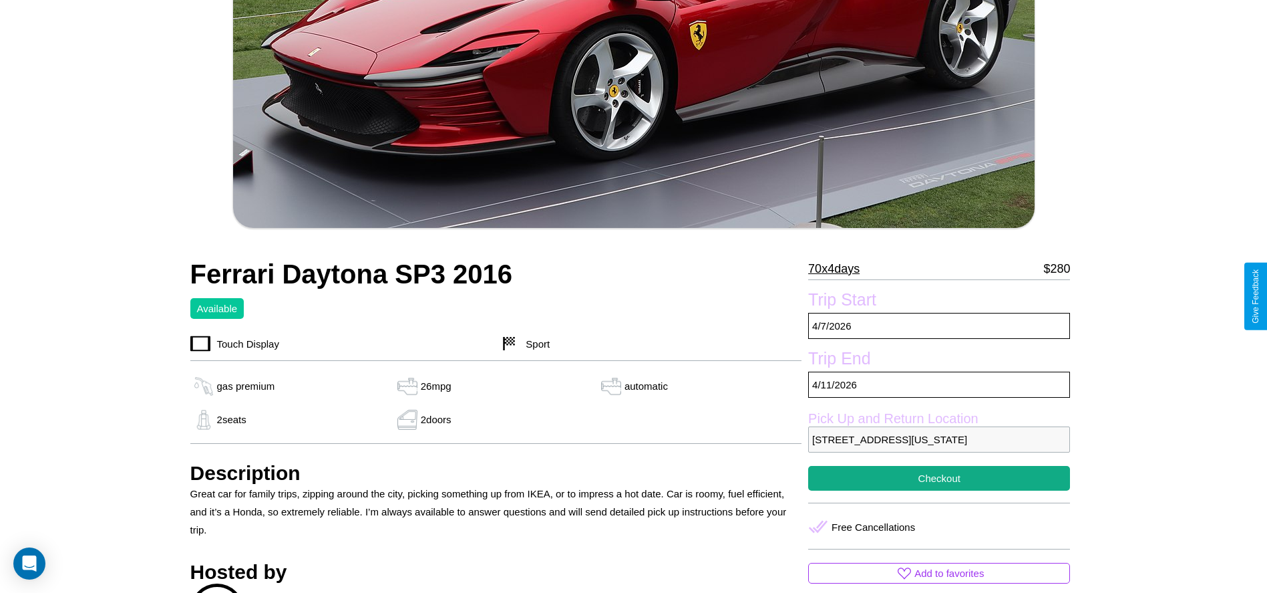
scroll to position [351, 0]
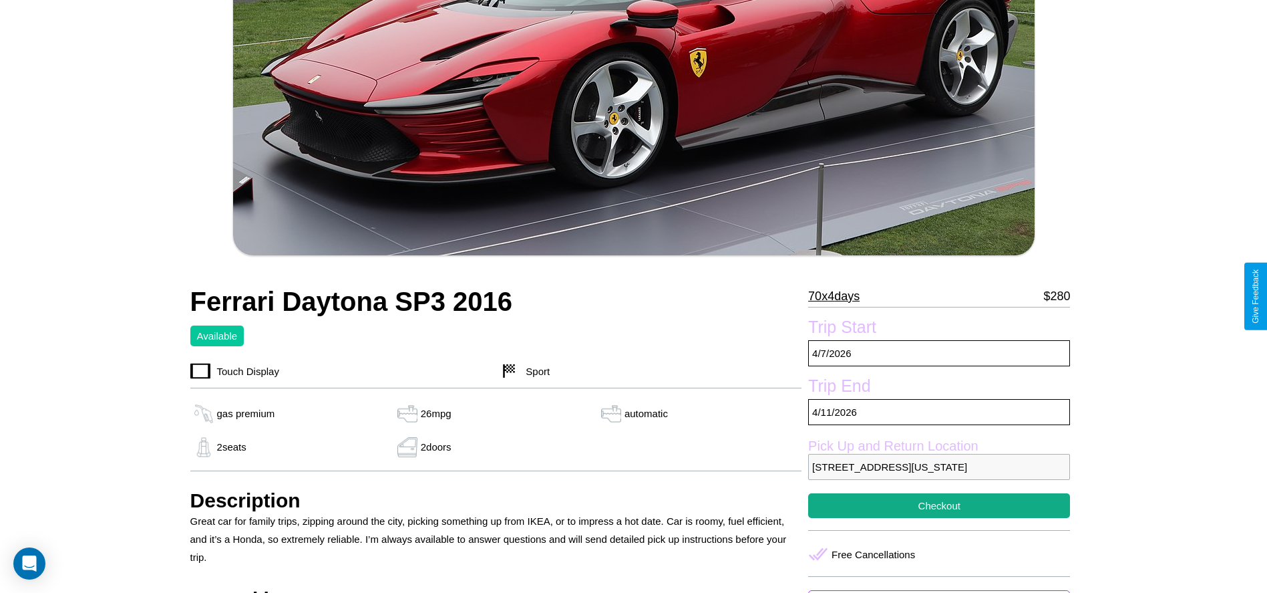
click at [839, 296] on p "70 x 4 days" at bounding box center [833, 295] width 51 height 21
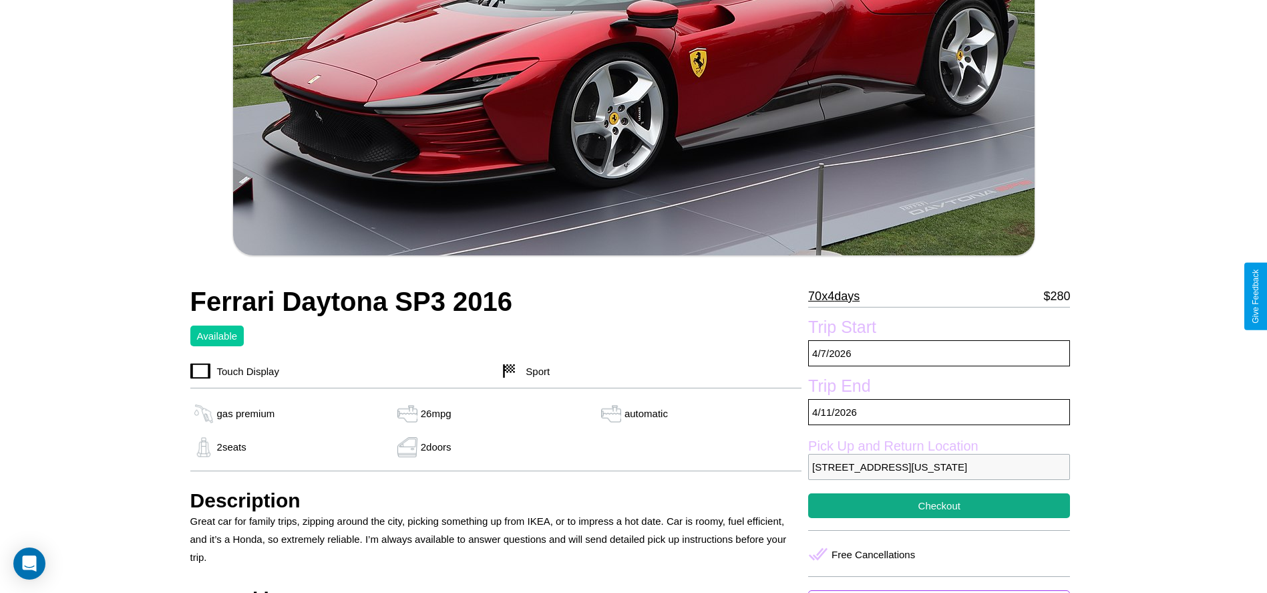
click at [839, 296] on p "70 x 4 days" at bounding box center [833, 295] width 51 height 21
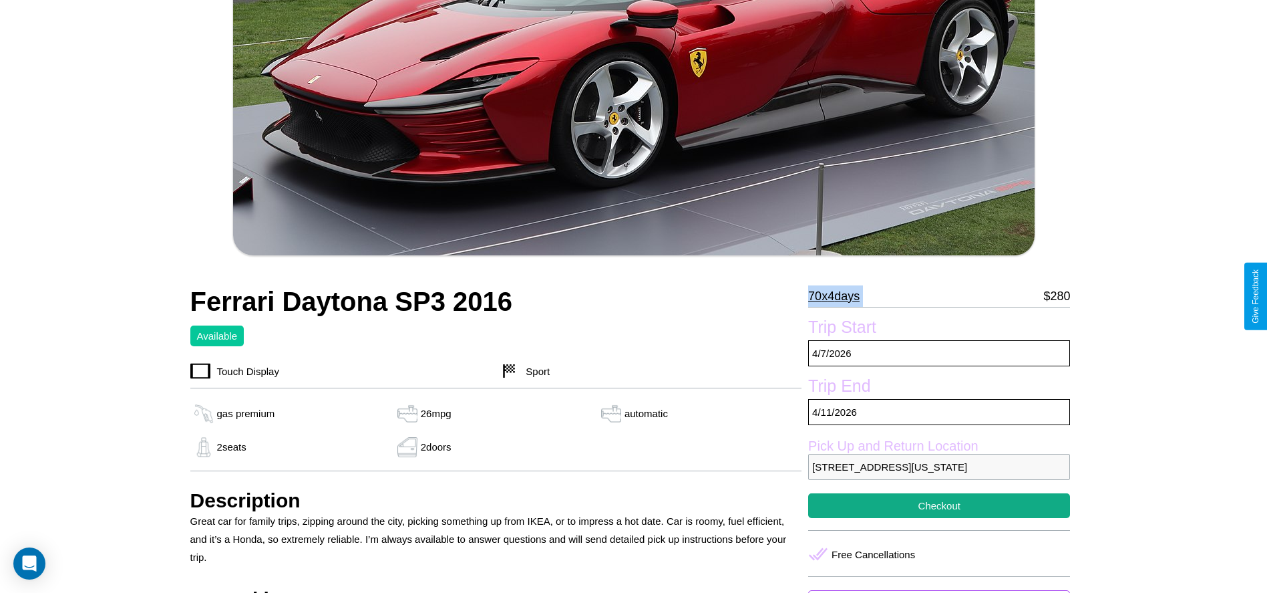
click at [839, 296] on p "70 x 4 days" at bounding box center [833, 295] width 51 height 21
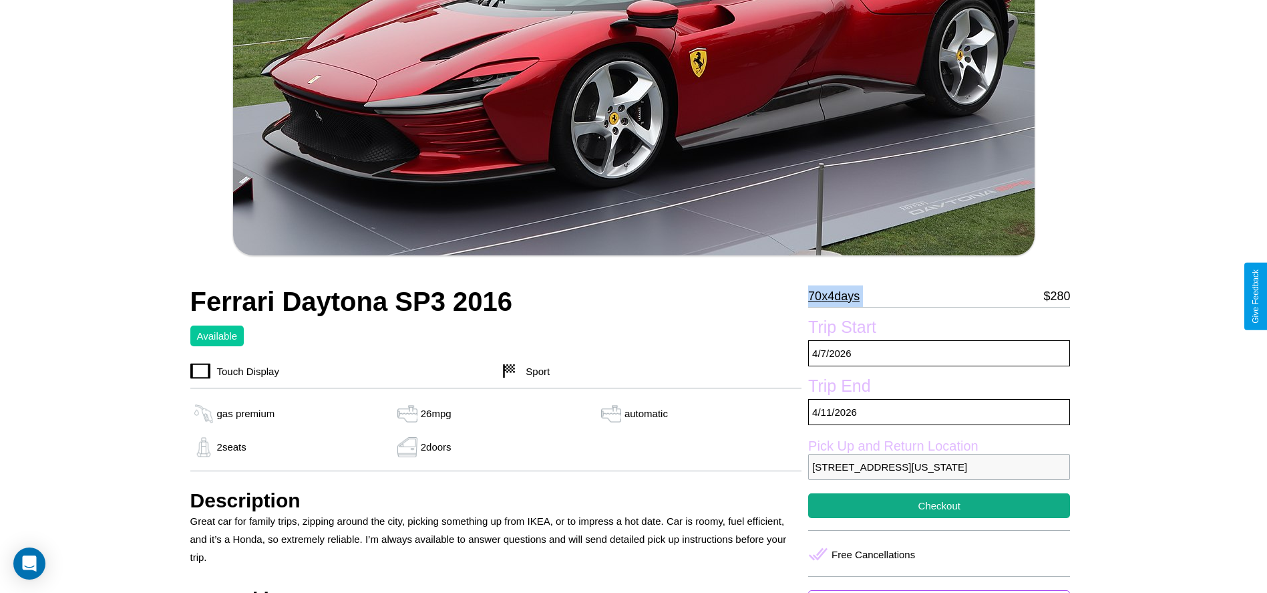
click at [839, 296] on p "70 x 4 days" at bounding box center [833, 295] width 51 height 21
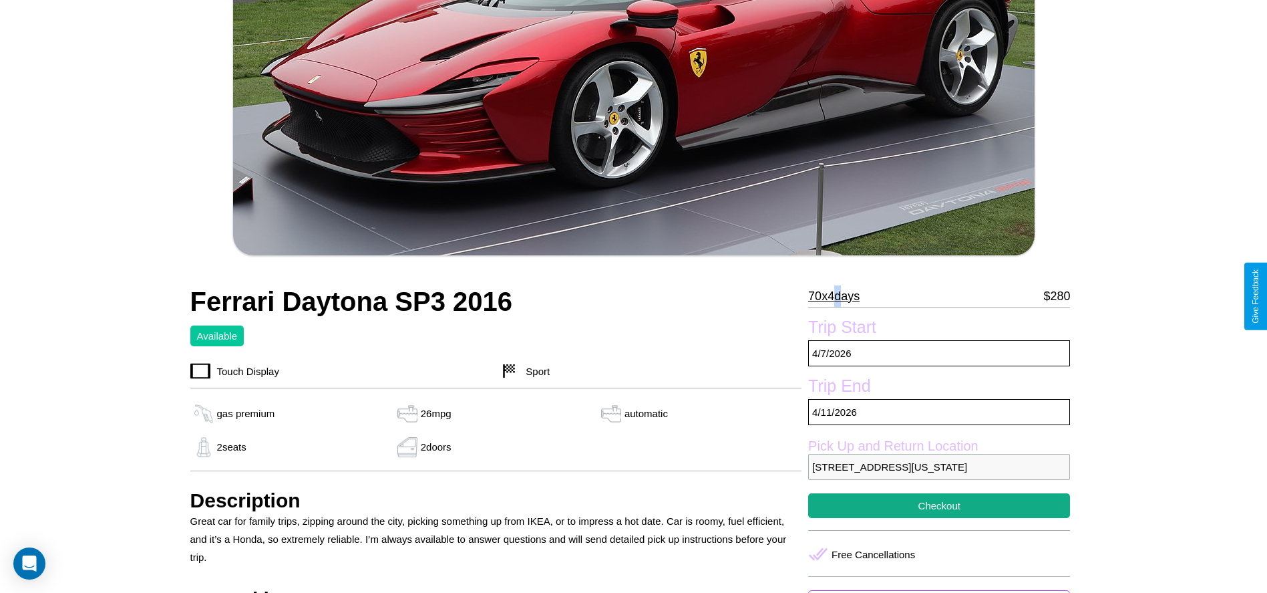
click at [839, 296] on p "70 x 4 days" at bounding box center [833, 295] width 51 height 21
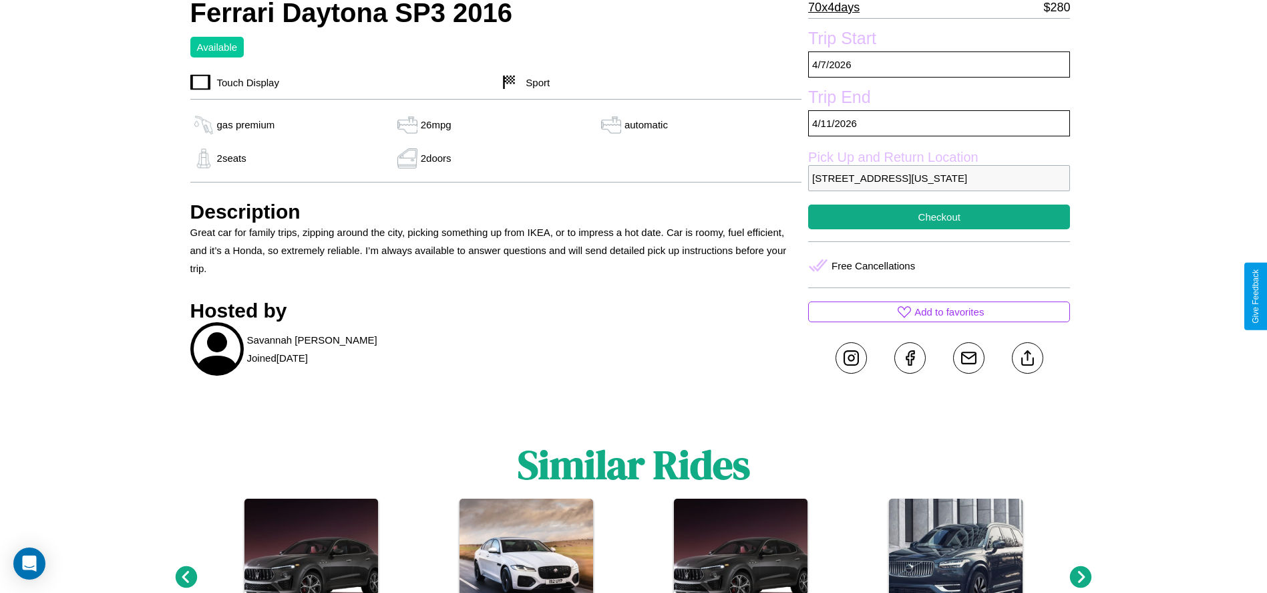
scroll to position [673, 0]
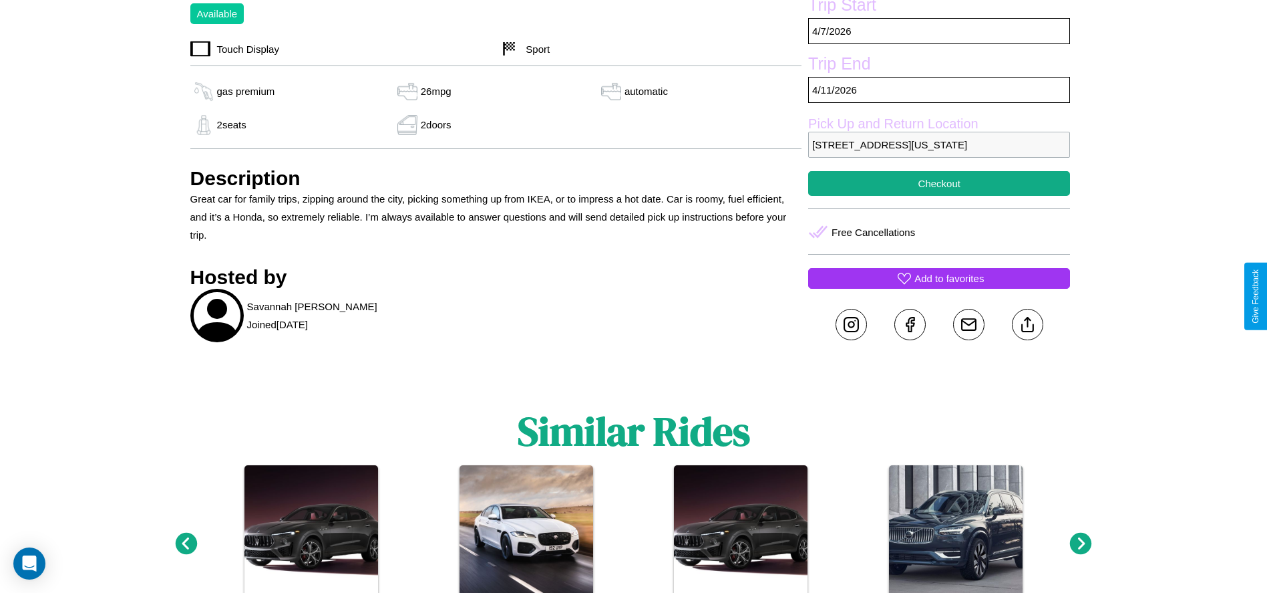
click at [939, 287] on p "Add to favorites" at bounding box center [949, 278] width 69 height 18
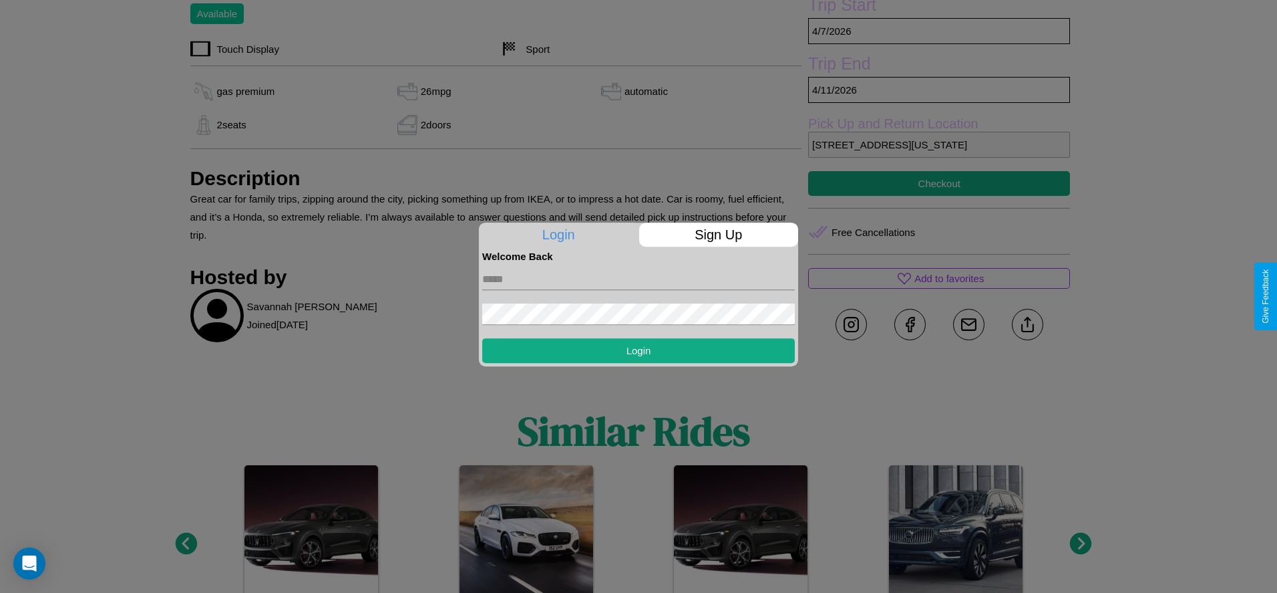
click at [639, 279] on input "text" at bounding box center [638, 279] width 313 height 21
type input "**********"
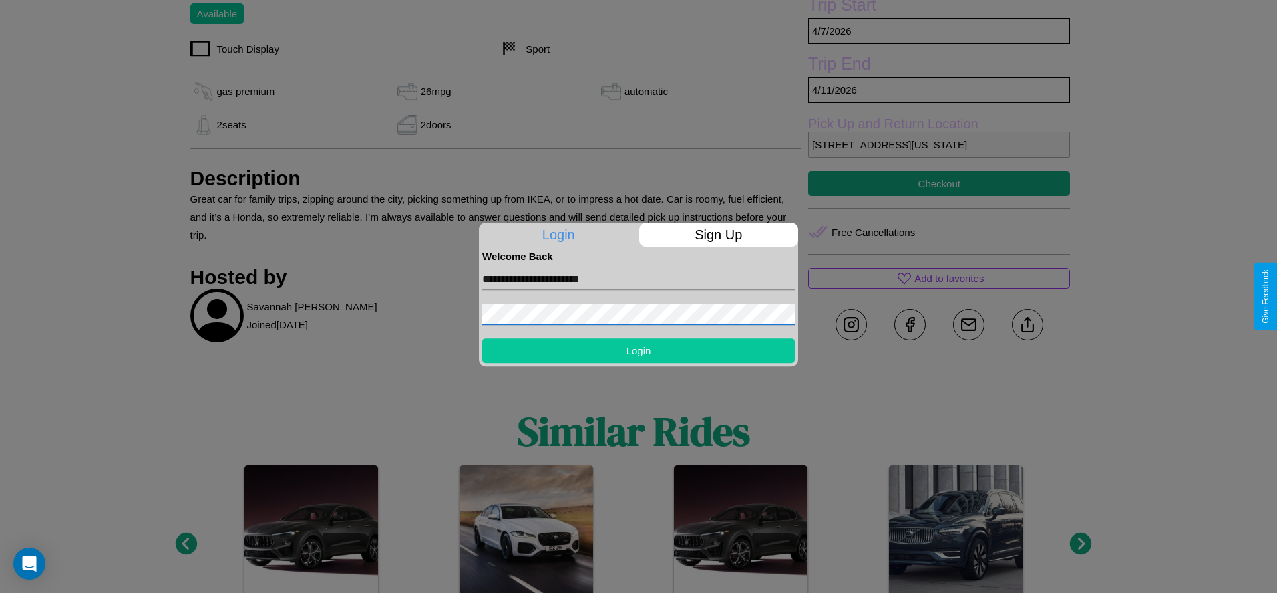
click at [639, 350] on button "Login" at bounding box center [638, 350] width 313 height 25
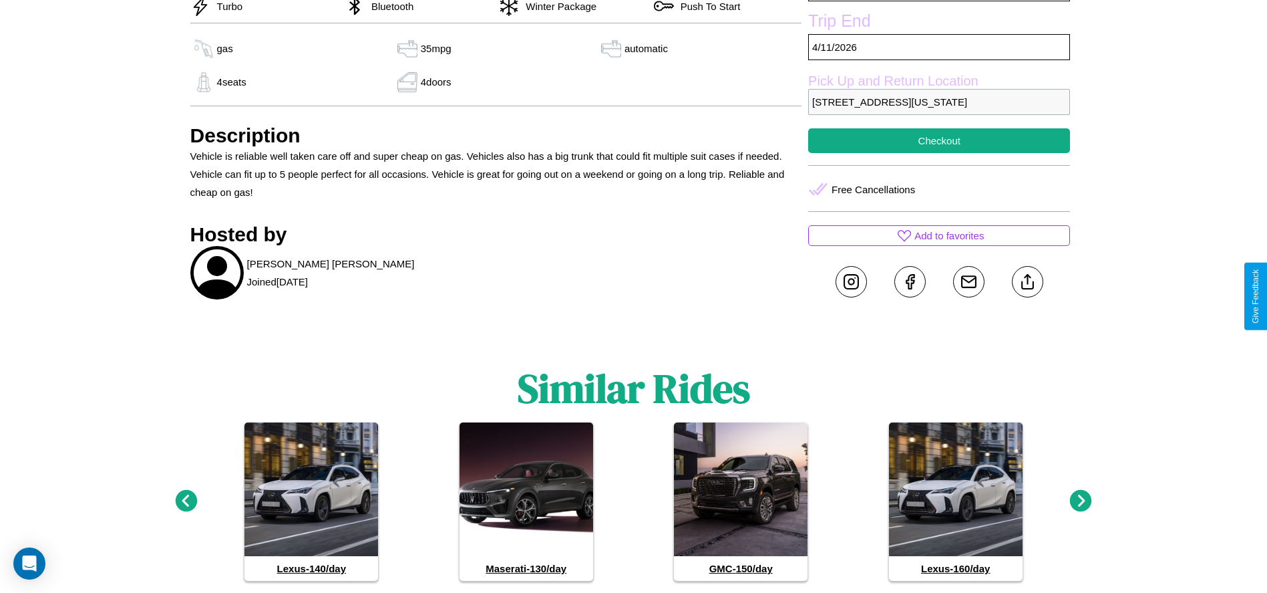
scroll to position [585, 0]
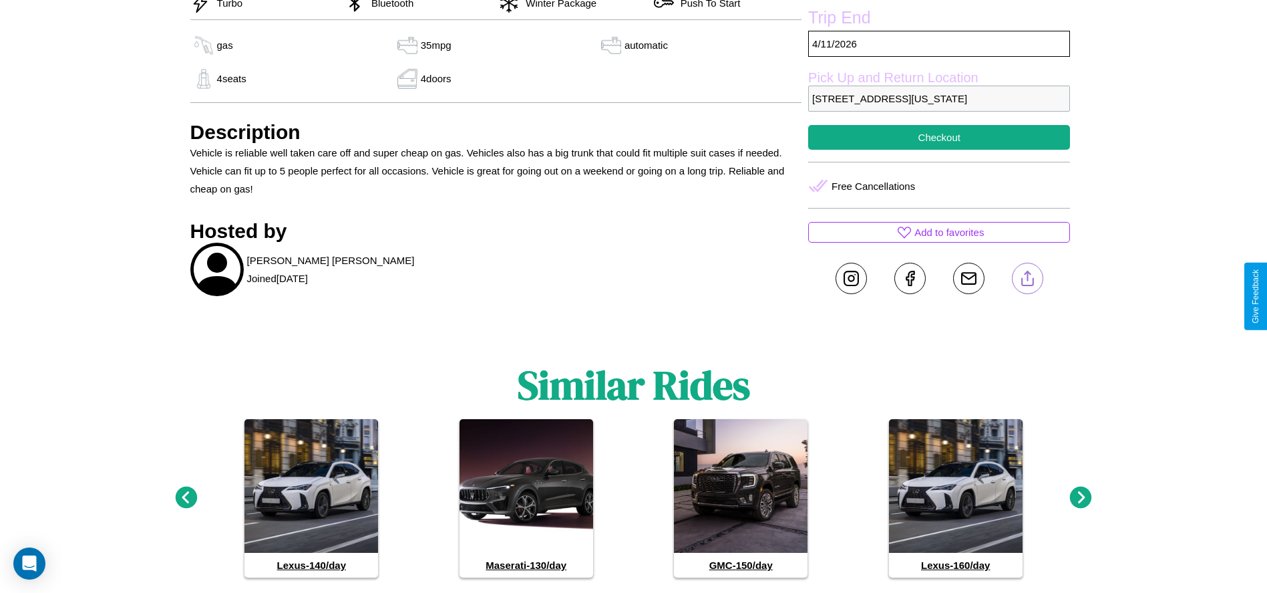
click at [1027, 281] on line at bounding box center [1027, 275] width 0 height 9
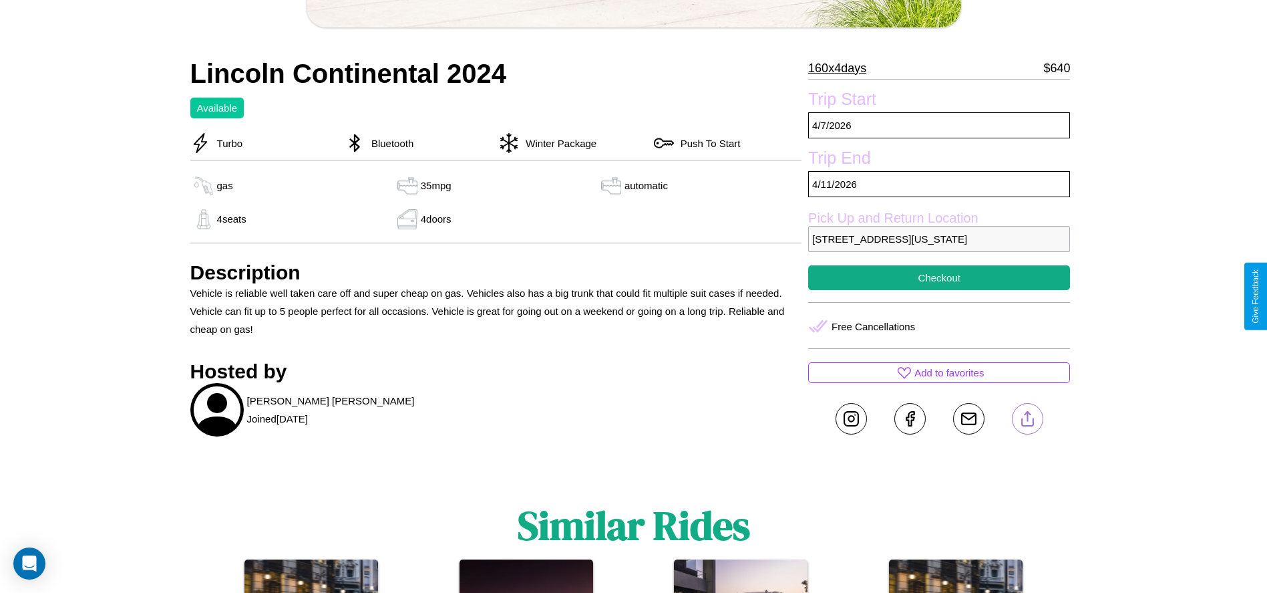
scroll to position [444, 0]
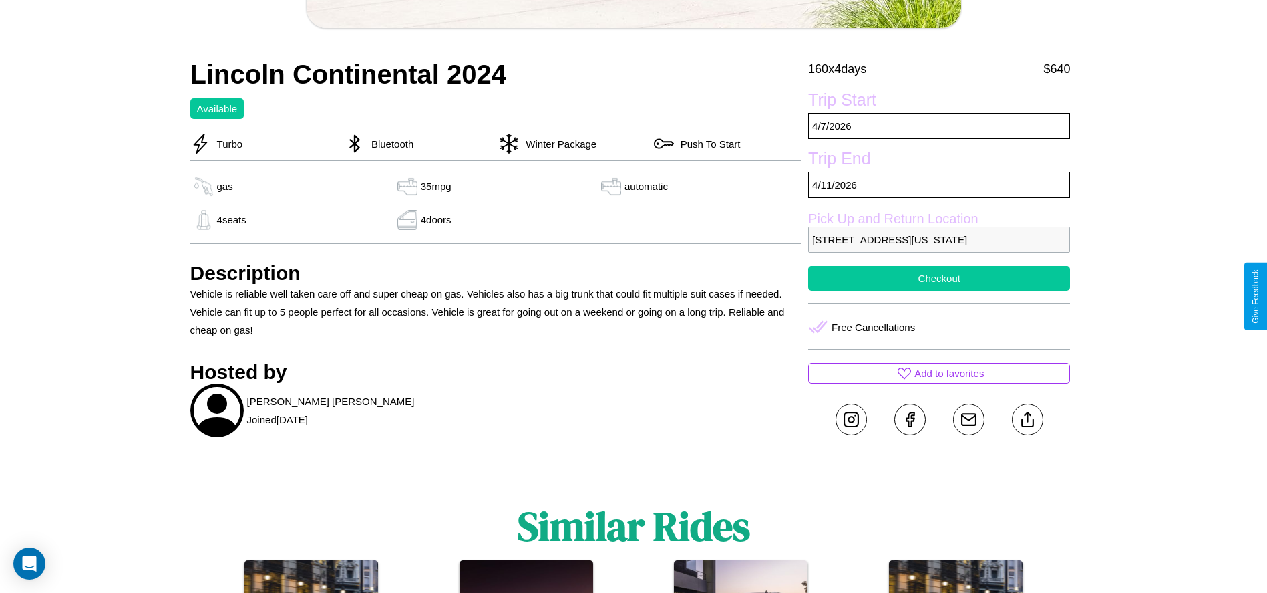
click at [939, 291] on button "Checkout" at bounding box center [939, 278] width 262 height 25
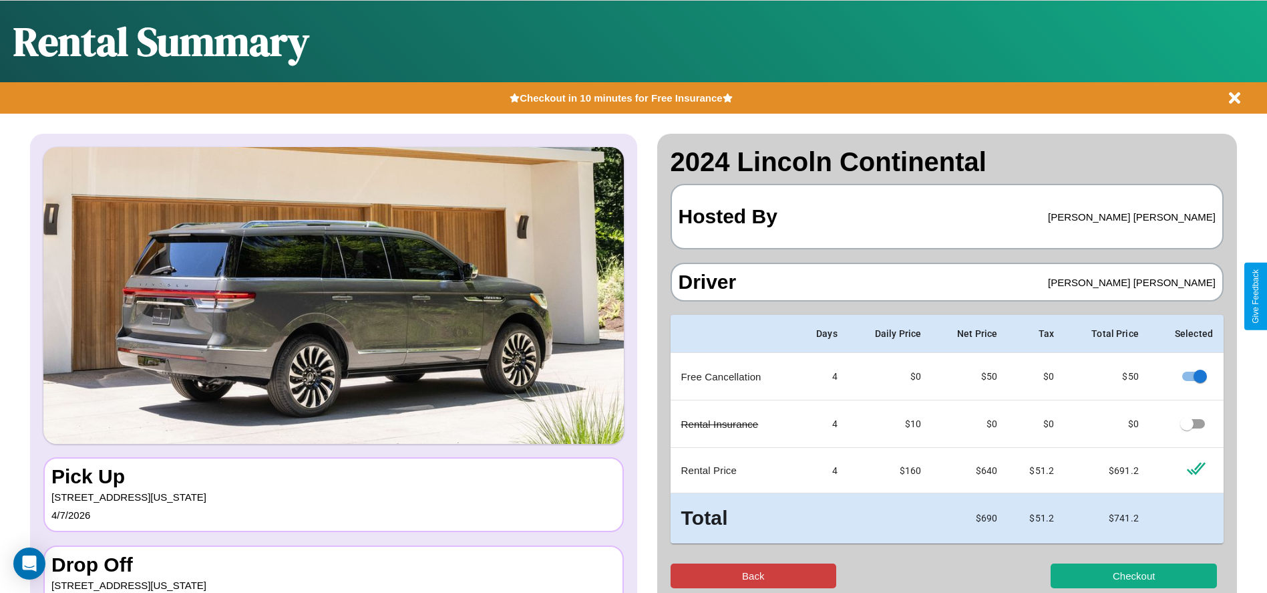
click at [753, 575] on button "Back" at bounding box center [754, 575] width 166 height 25
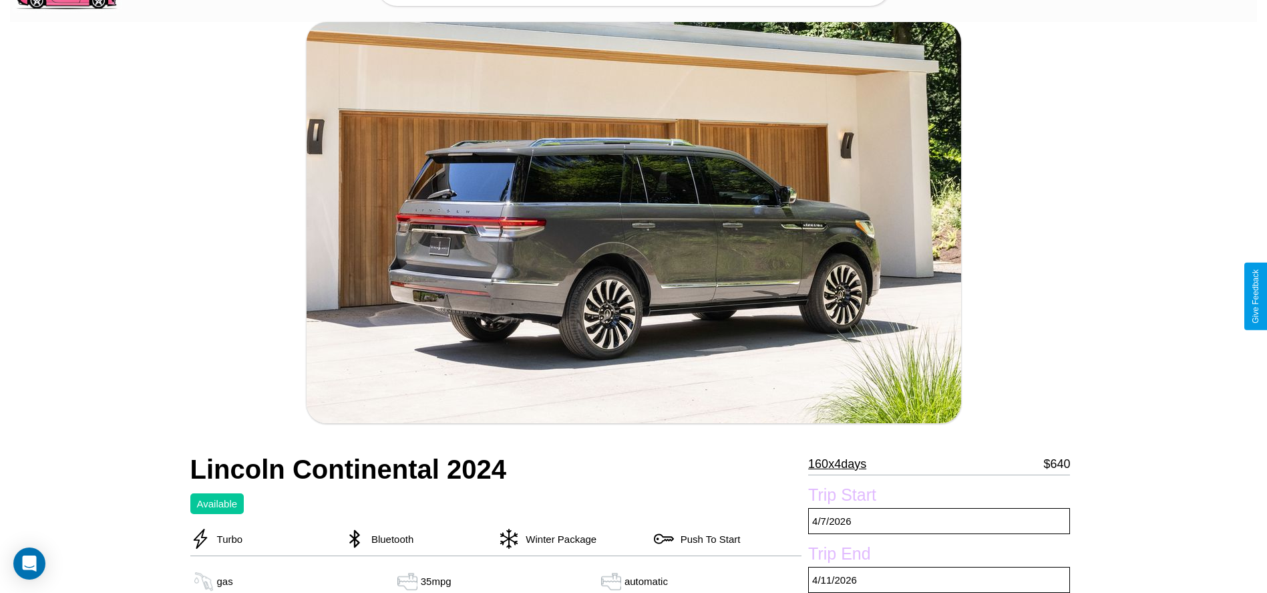
scroll to position [539, 0]
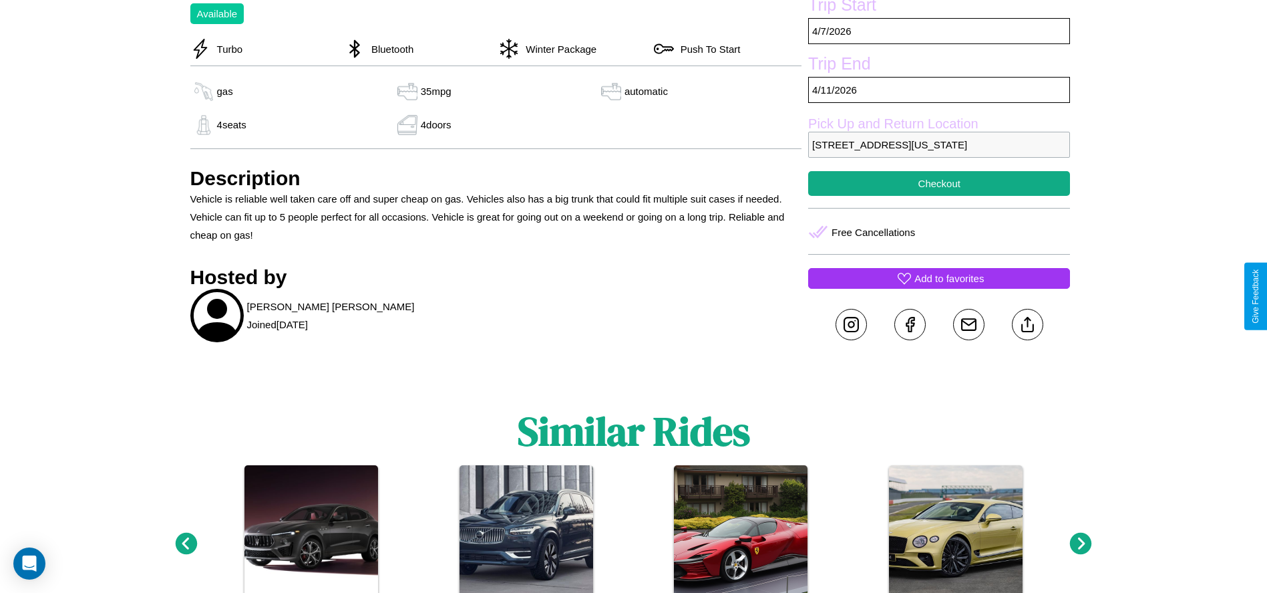
click at [939, 287] on p "Add to favorites" at bounding box center [949, 278] width 69 height 18
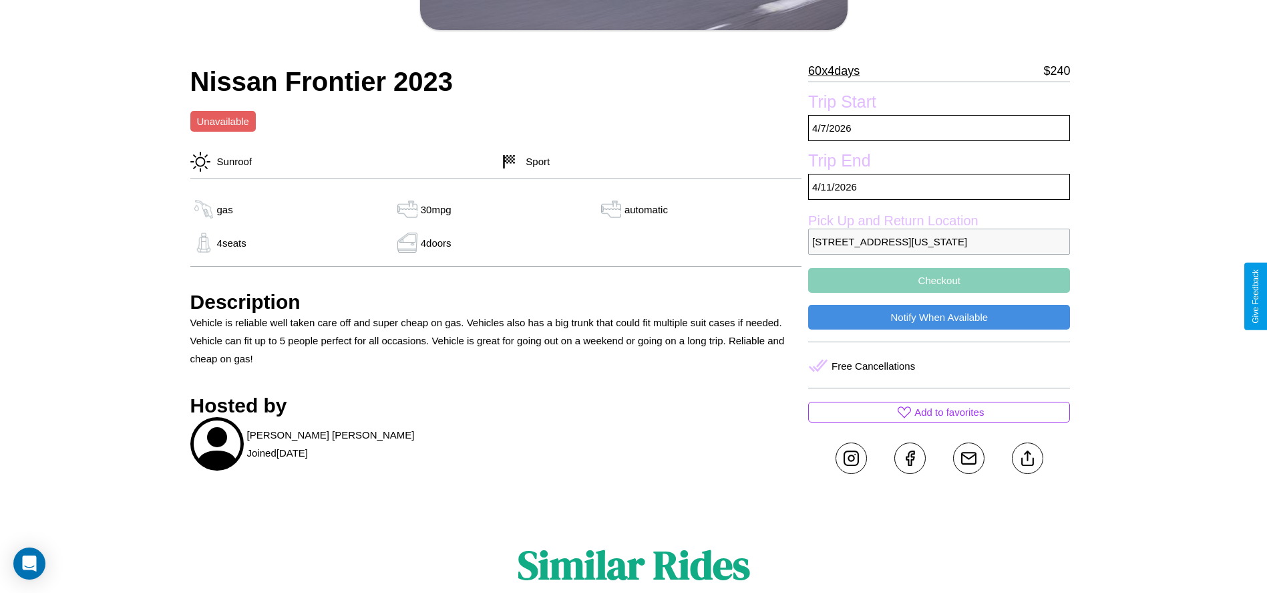
scroll to position [363, 0]
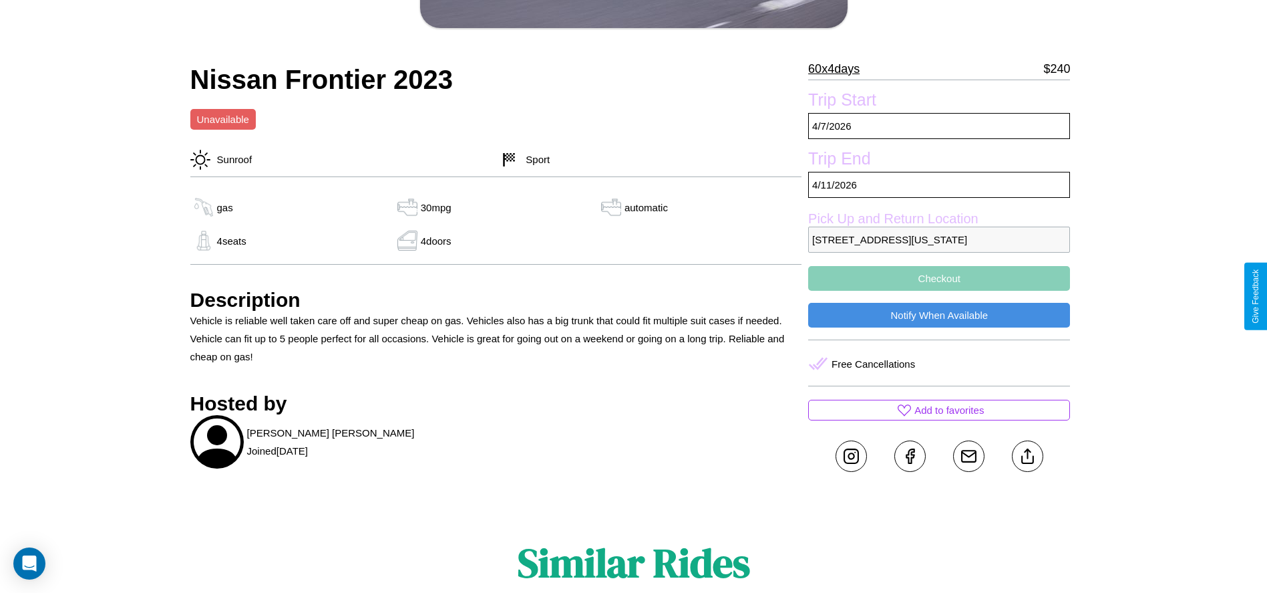
click at [939, 291] on button "Checkout" at bounding box center [939, 278] width 262 height 25
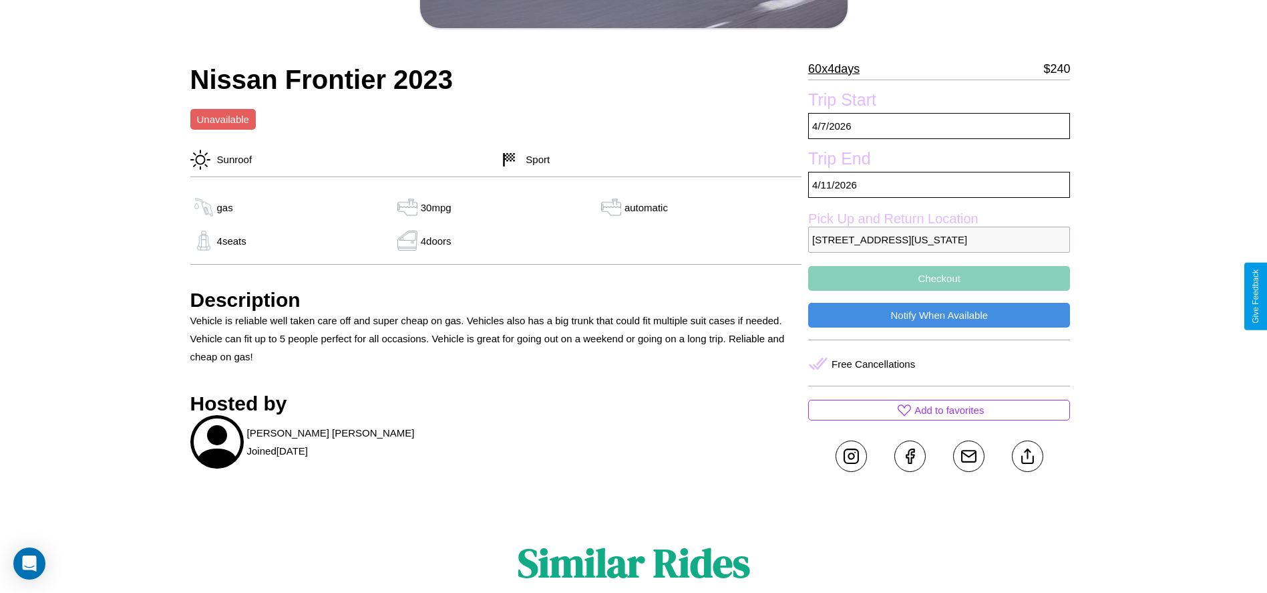
click at [939, 291] on button "Checkout" at bounding box center [939, 278] width 262 height 25
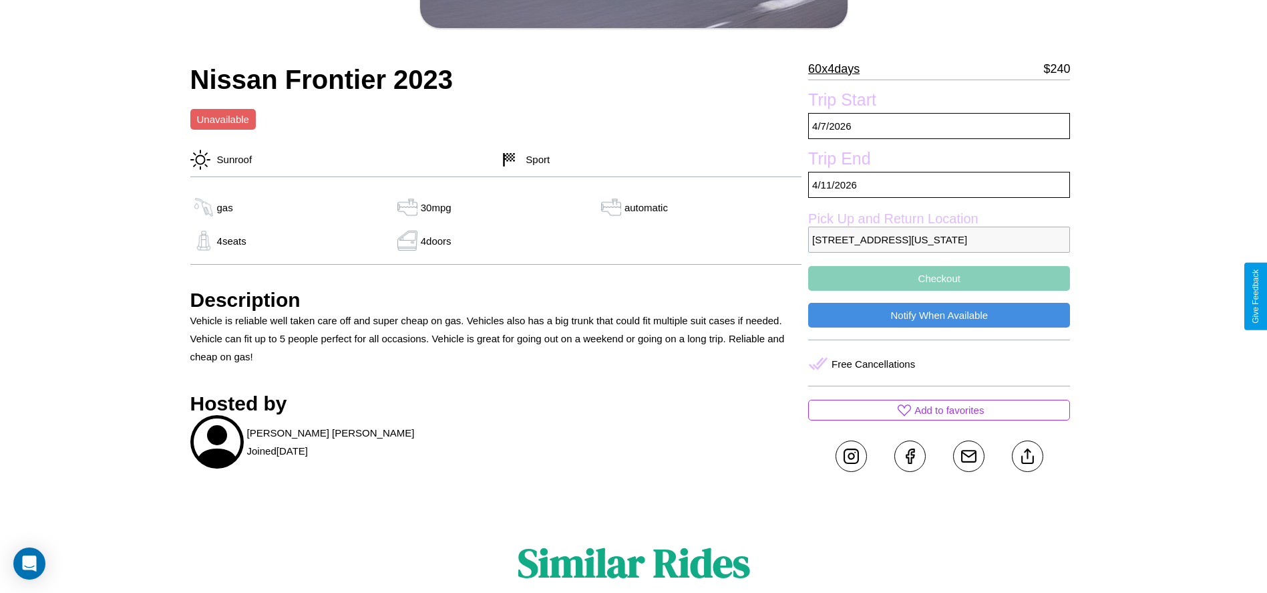
click at [939, 291] on button "Checkout" at bounding box center [939, 278] width 262 height 25
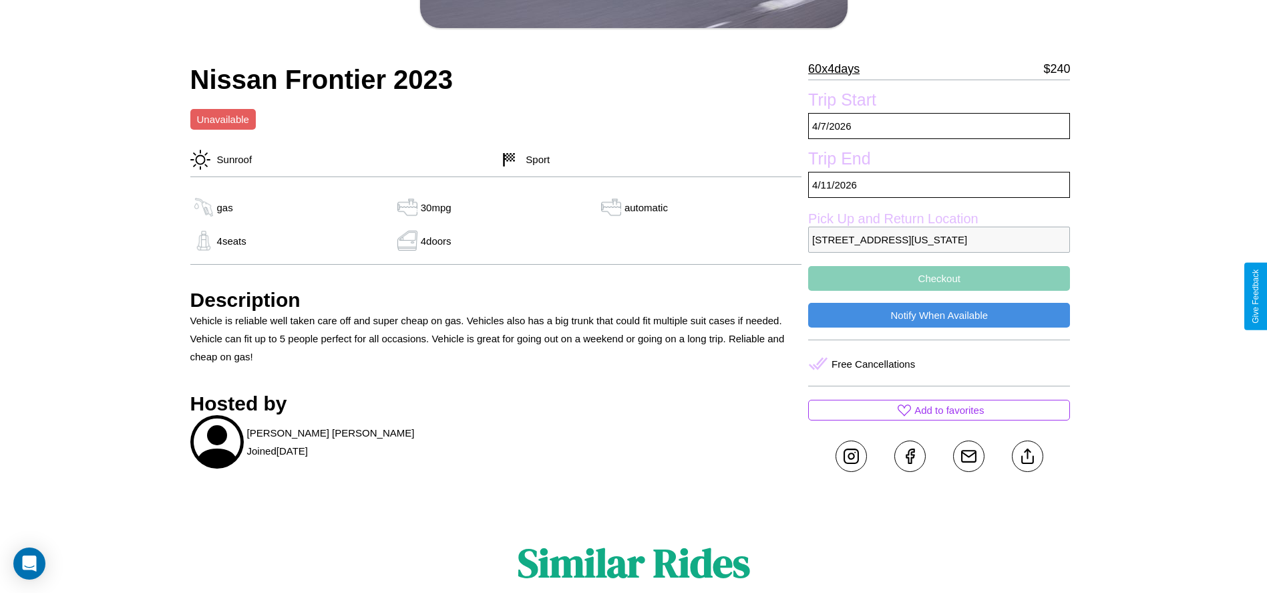
click at [939, 291] on button "Checkout" at bounding box center [939, 278] width 262 height 25
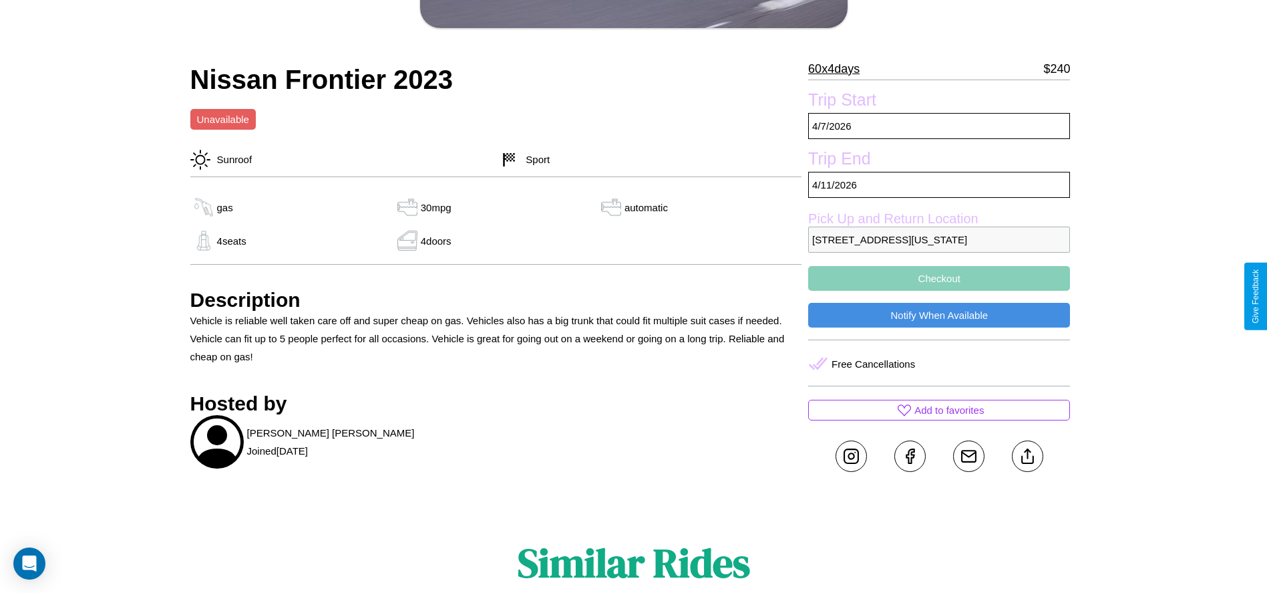
click at [939, 291] on button "Checkout" at bounding box center [939, 278] width 262 height 25
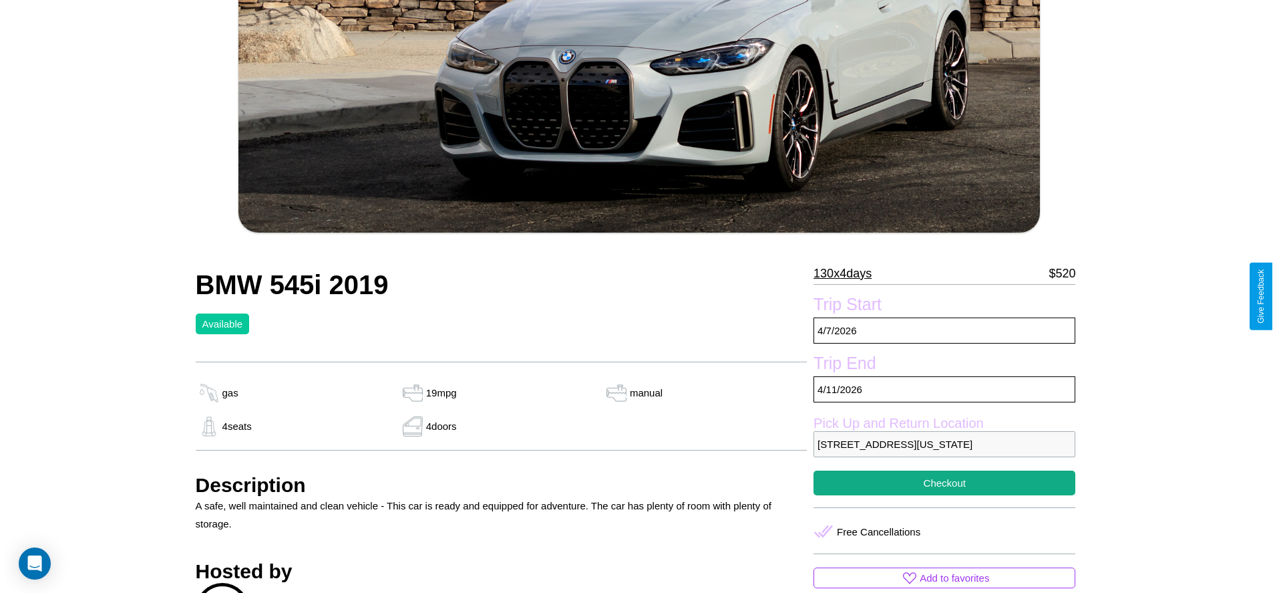
scroll to position [294, 0]
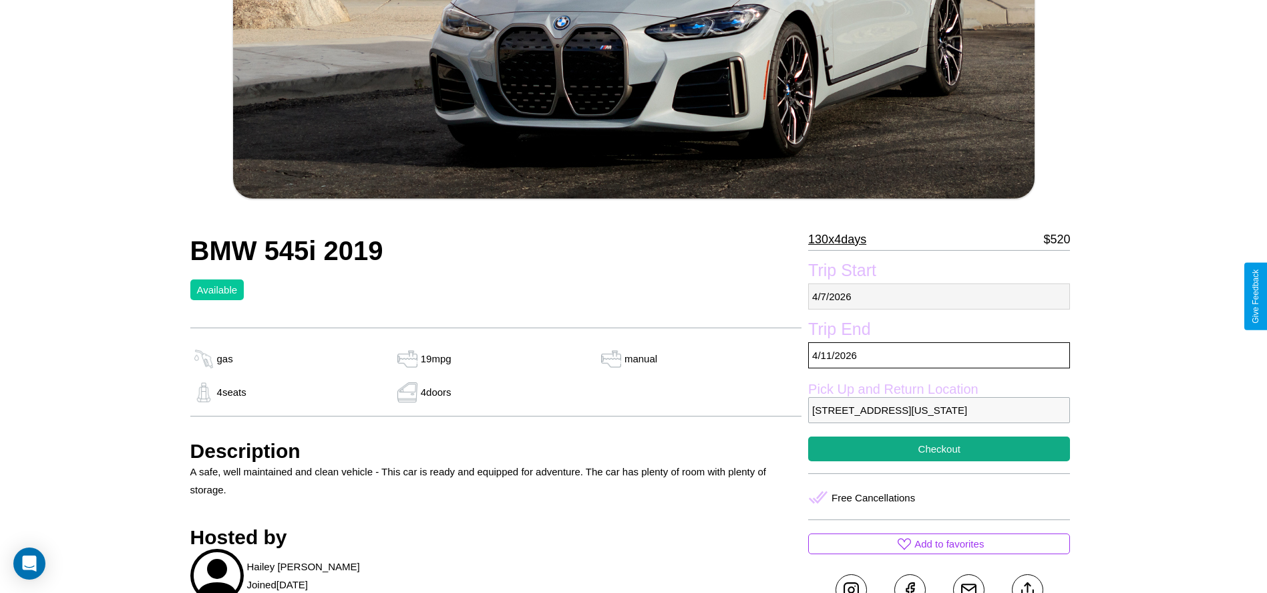
click at [939, 296] on p "[DATE]" at bounding box center [939, 296] width 262 height 26
select select "*"
select select "****"
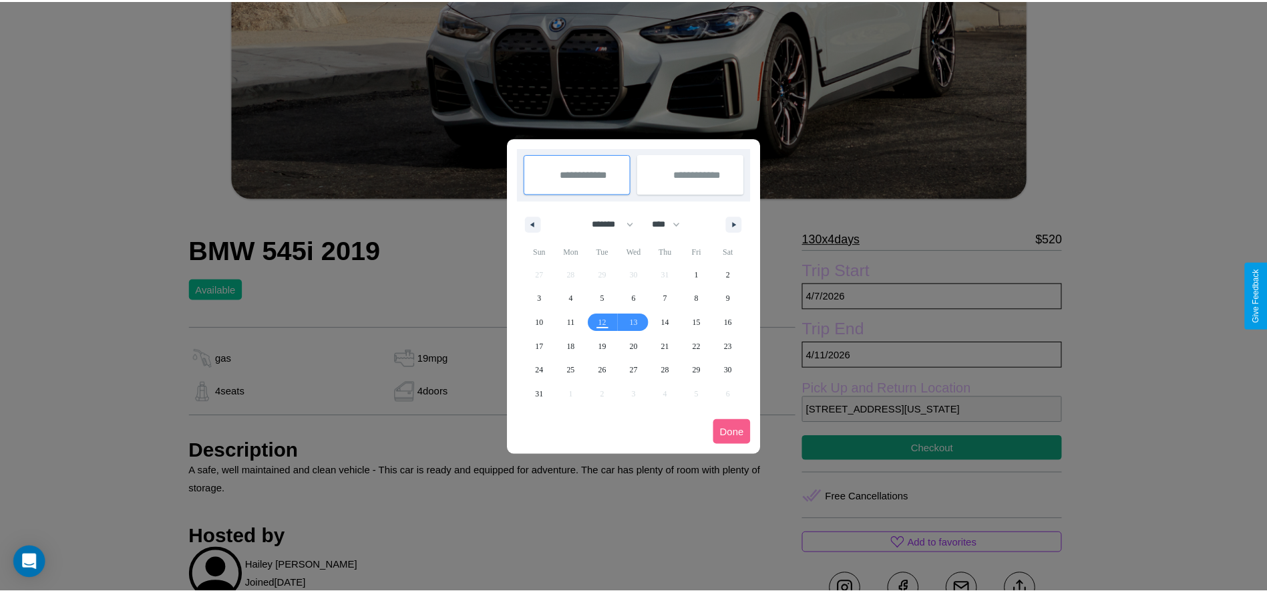
scroll to position [0, 0]
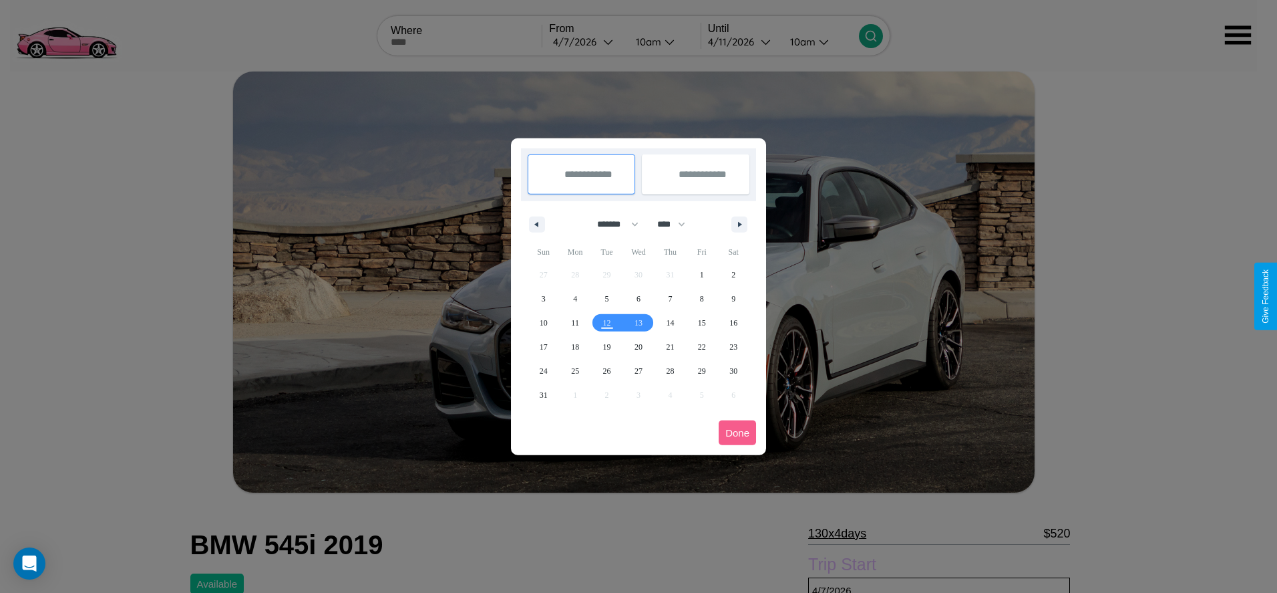
click at [587, 41] on div at bounding box center [638, 296] width 1277 height 593
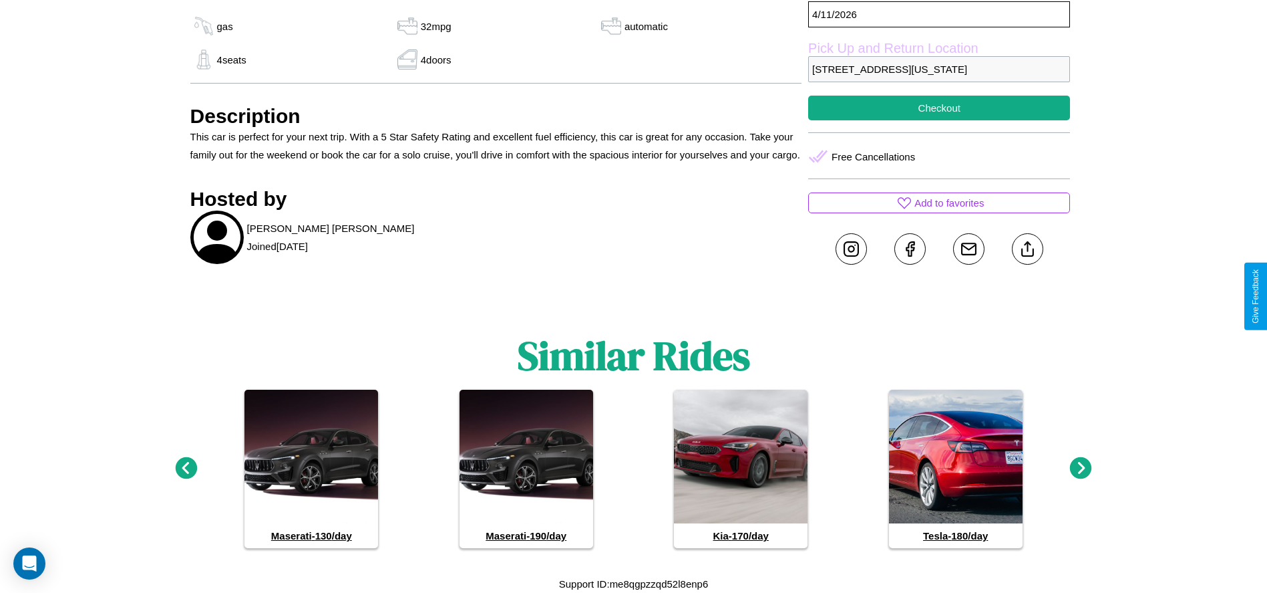
scroll to position [662, 0]
click at [1081, 468] on icon at bounding box center [1081, 468] width 22 height 22
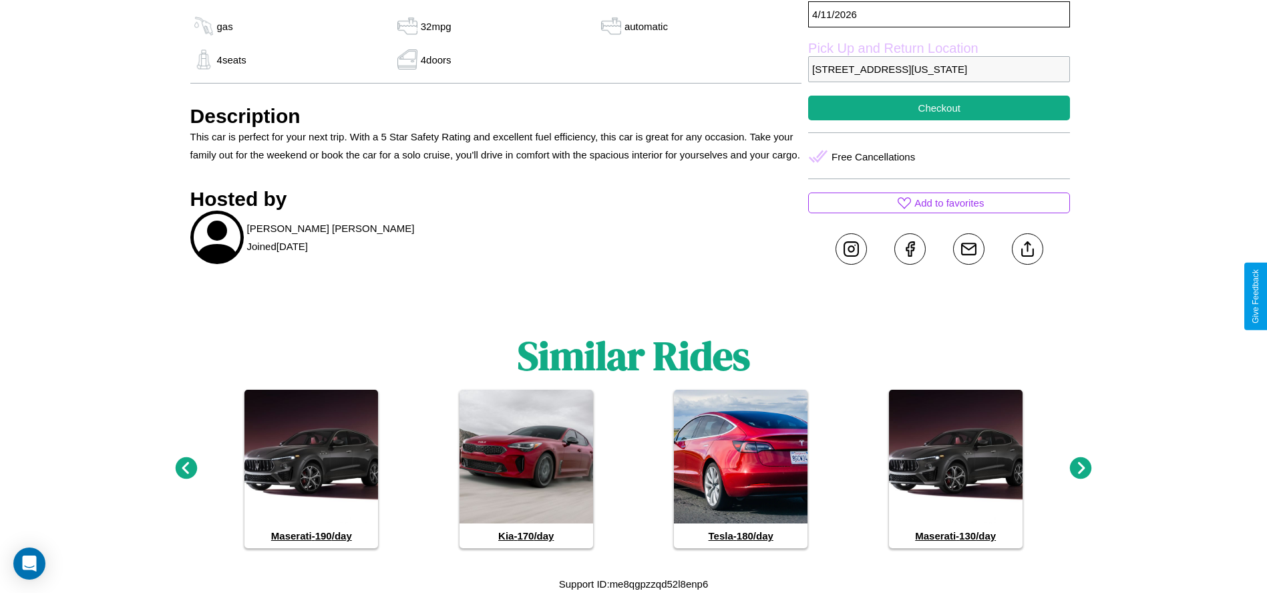
click at [1081, 468] on icon at bounding box center [1081, 468] width 22 height 22
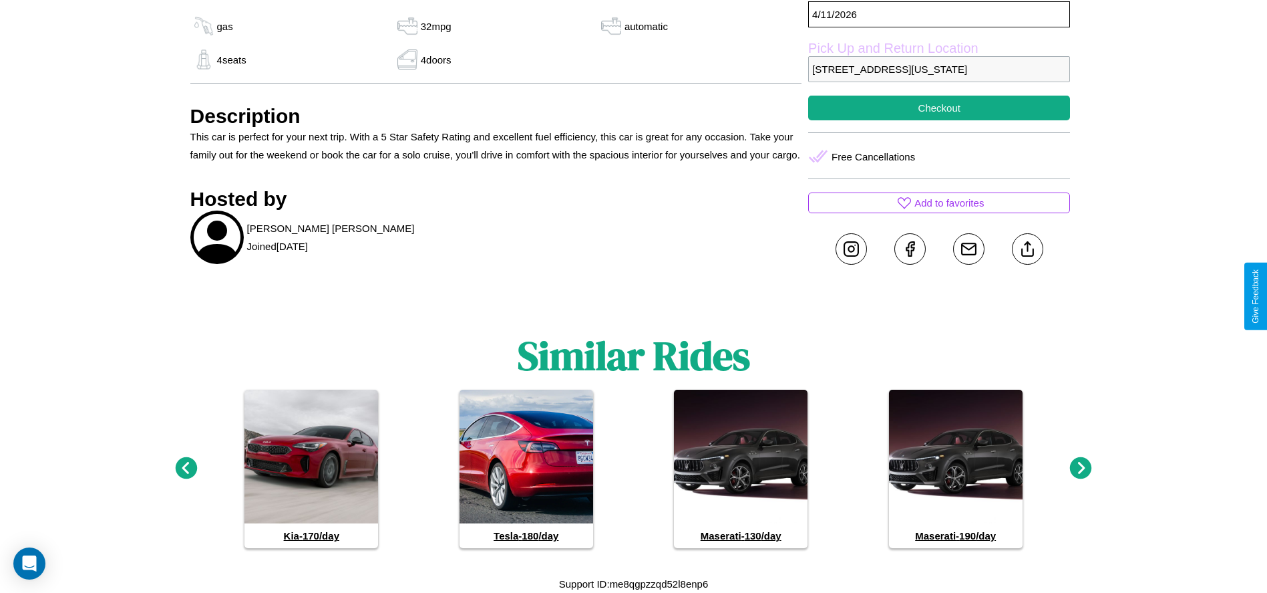
click at [1081, 468] on icon at bounding box center [1081, 468] width 22 height 22
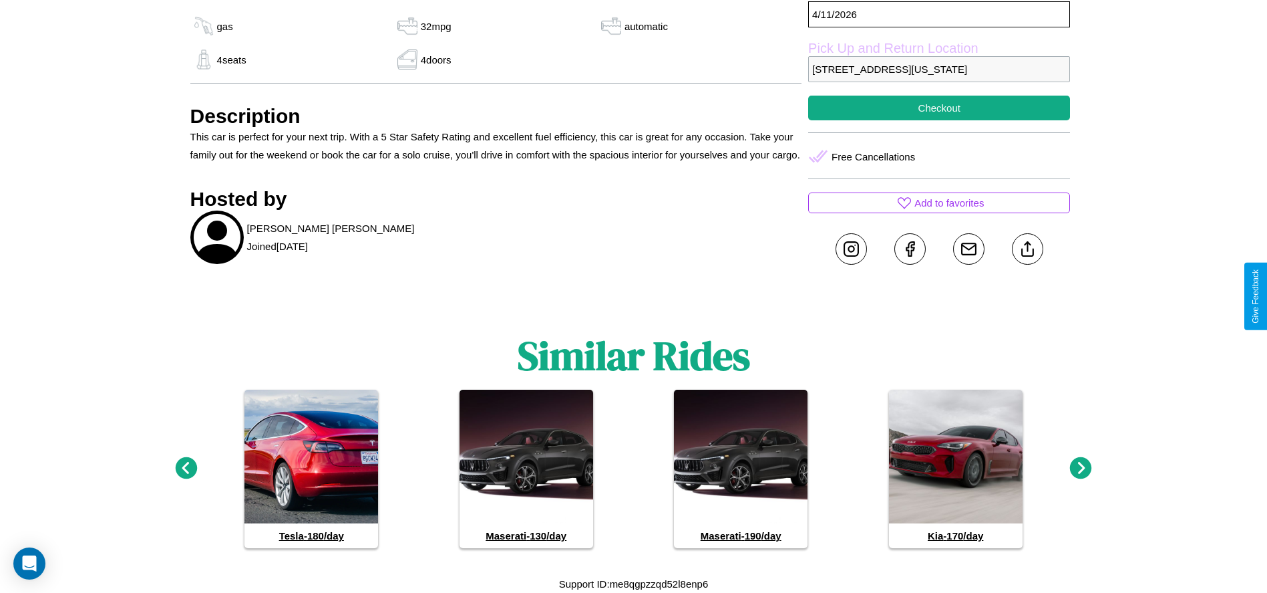
click at [1081, 468] on icon at bounding box center [1081, 468] width 22 height 22
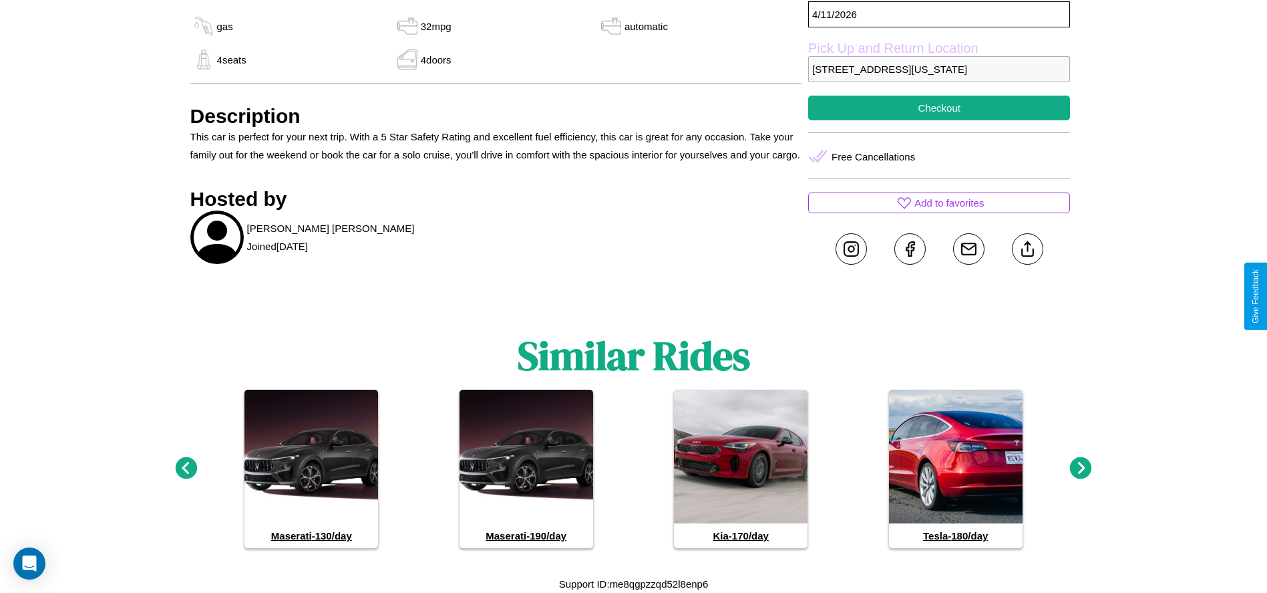
click at [1081, 468] on icon at bounding box center [1081, 468] width 22 height 22
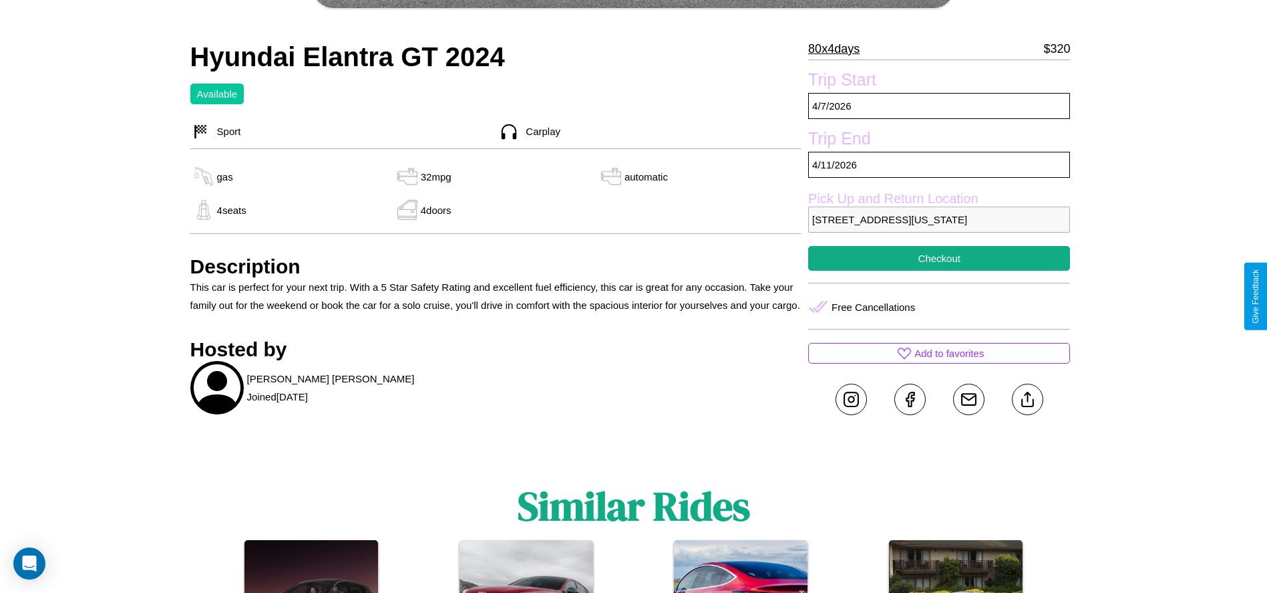
scroll to position [474, 0]
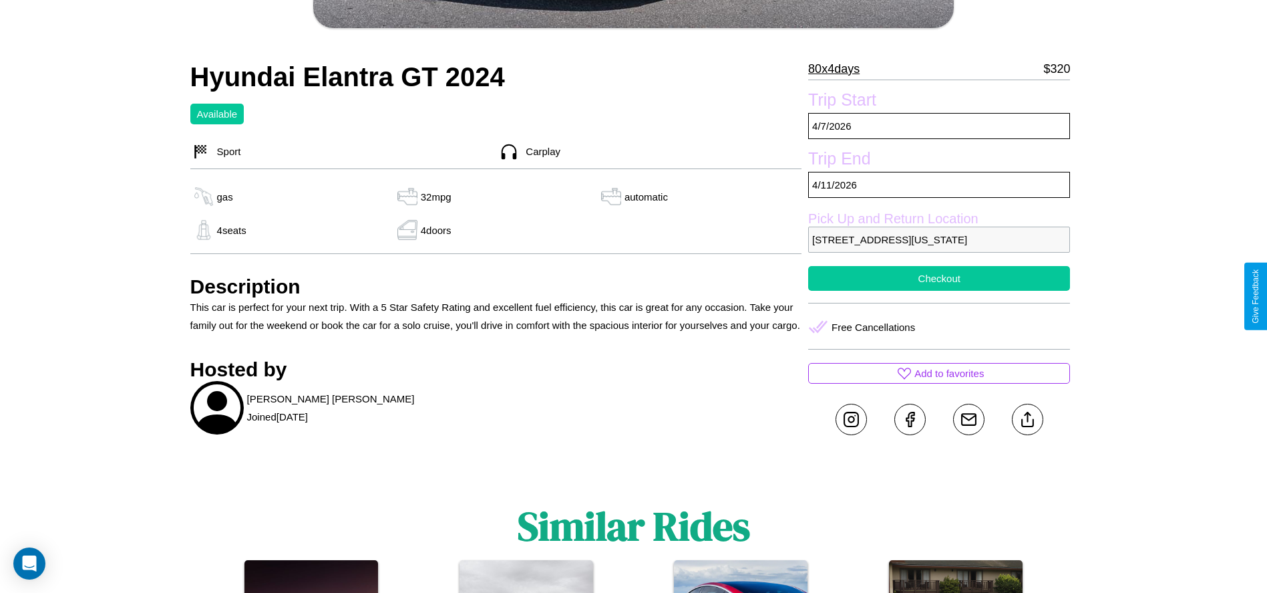
click at [939, 291] on button "Checkout" at bounding box center [939, 278] width 262 height 25
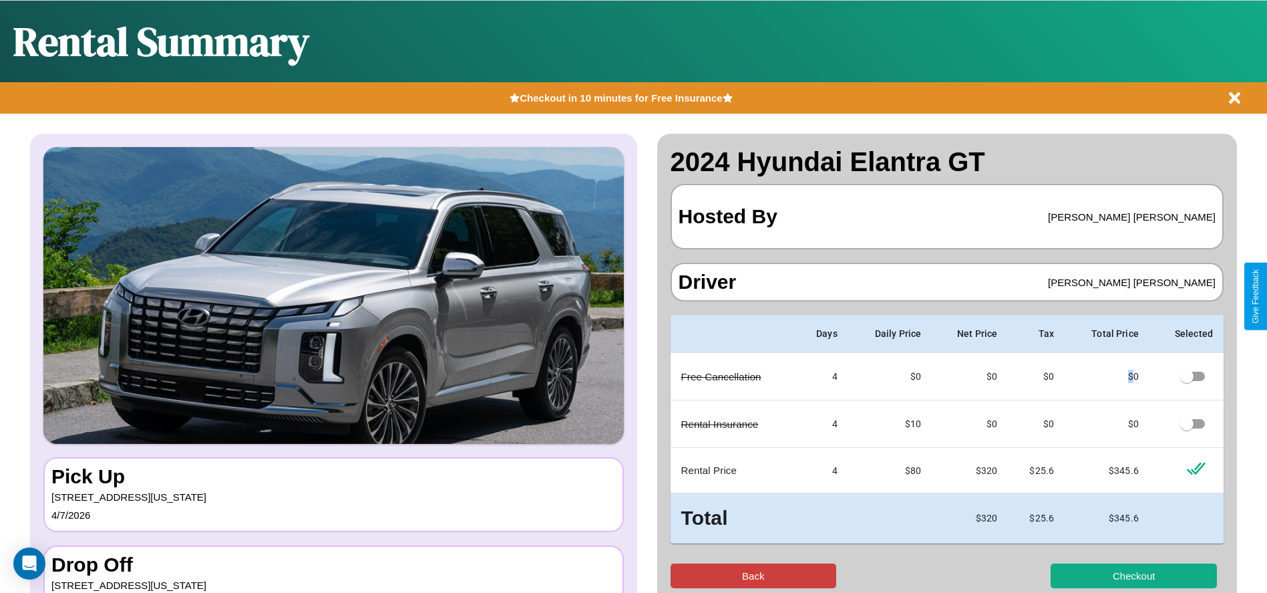
click at [753, 575] on button "Back" at bounding box center [754, 575] width 166 height 25
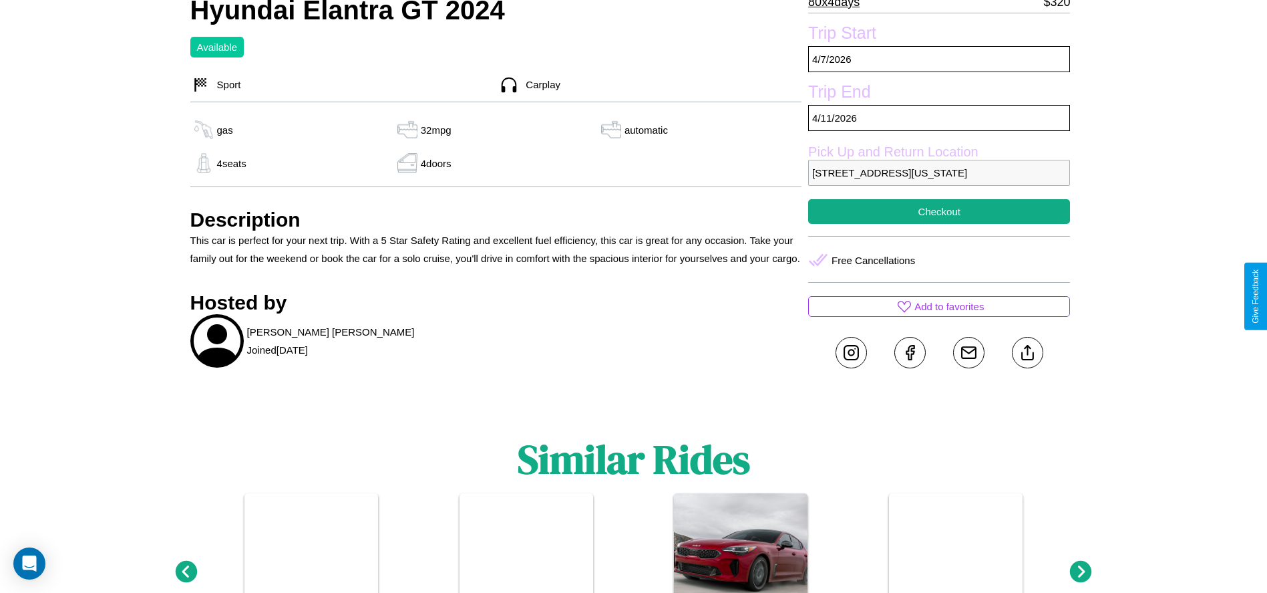
scroll to position [615, 0]
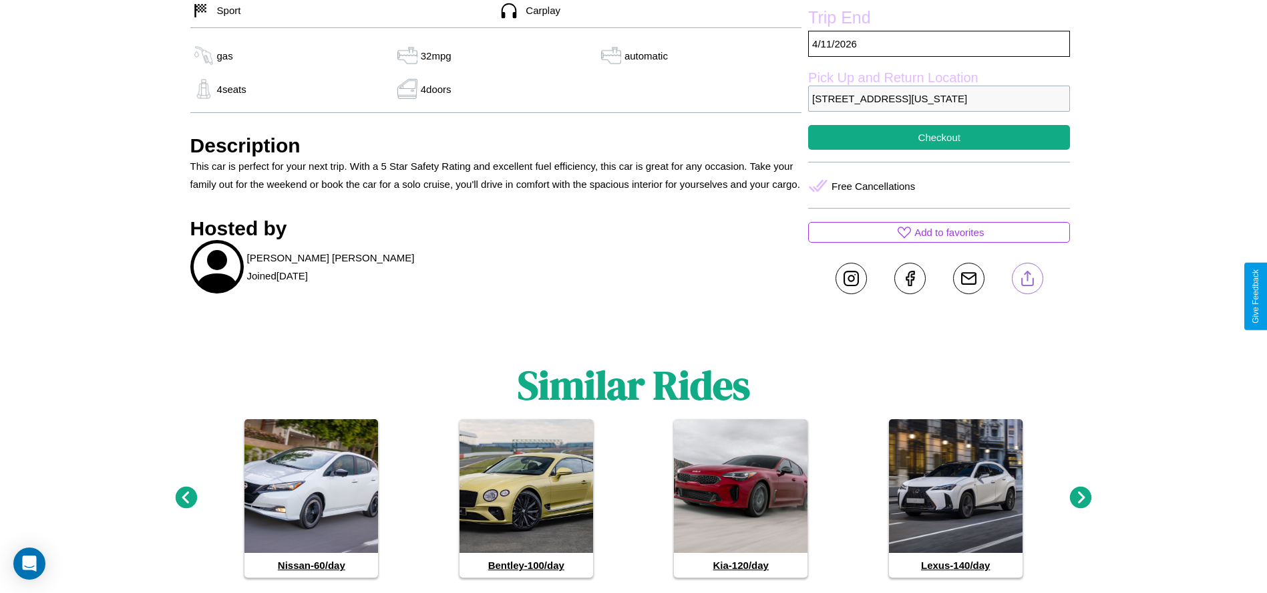
click at [1027, 281] on line at bounding box center [1027, 275] width 0 height 9
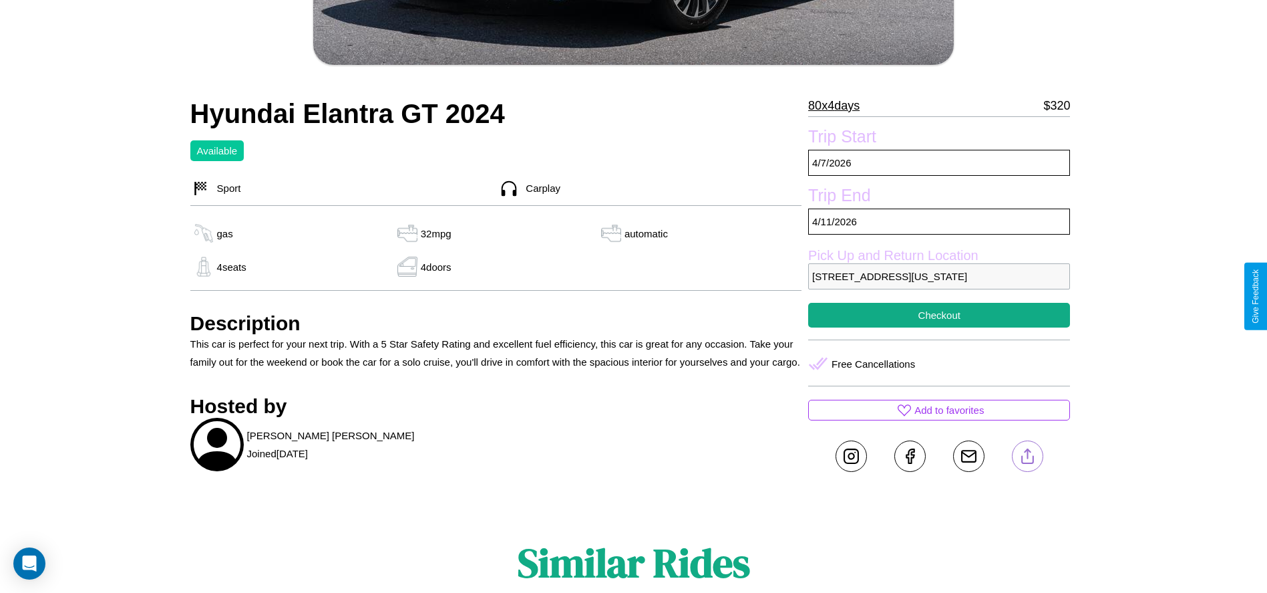
scroll to position [426, 0]
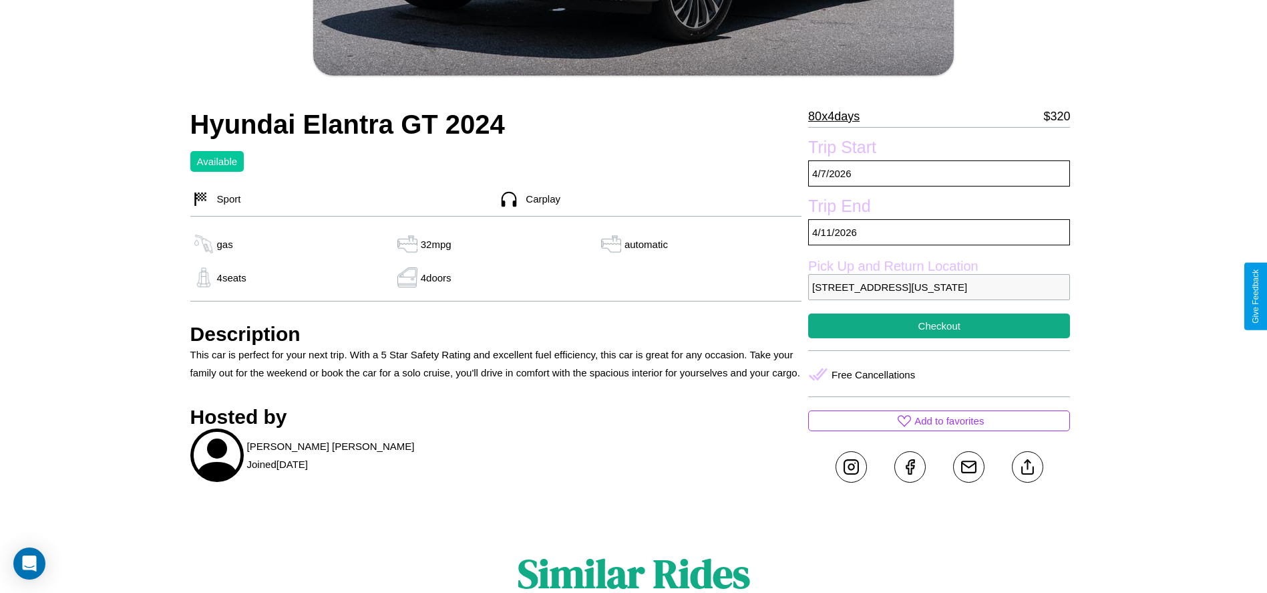
click at [939, 296] on p "[STREET_ADDRESS][US_STATE]" at bounding box center [939, 287] width 262 height 26
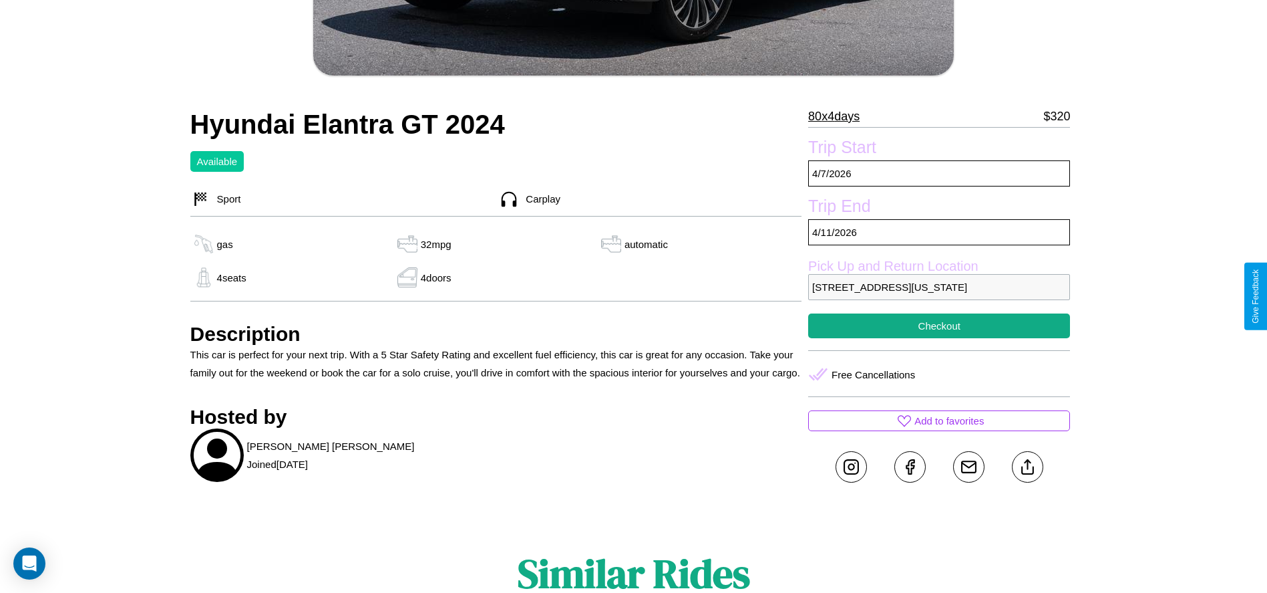
click at [939, 296] on p "[STREET_ADDRESS][US_STATE]" at bounding box center [939, 287] width 262 height 26
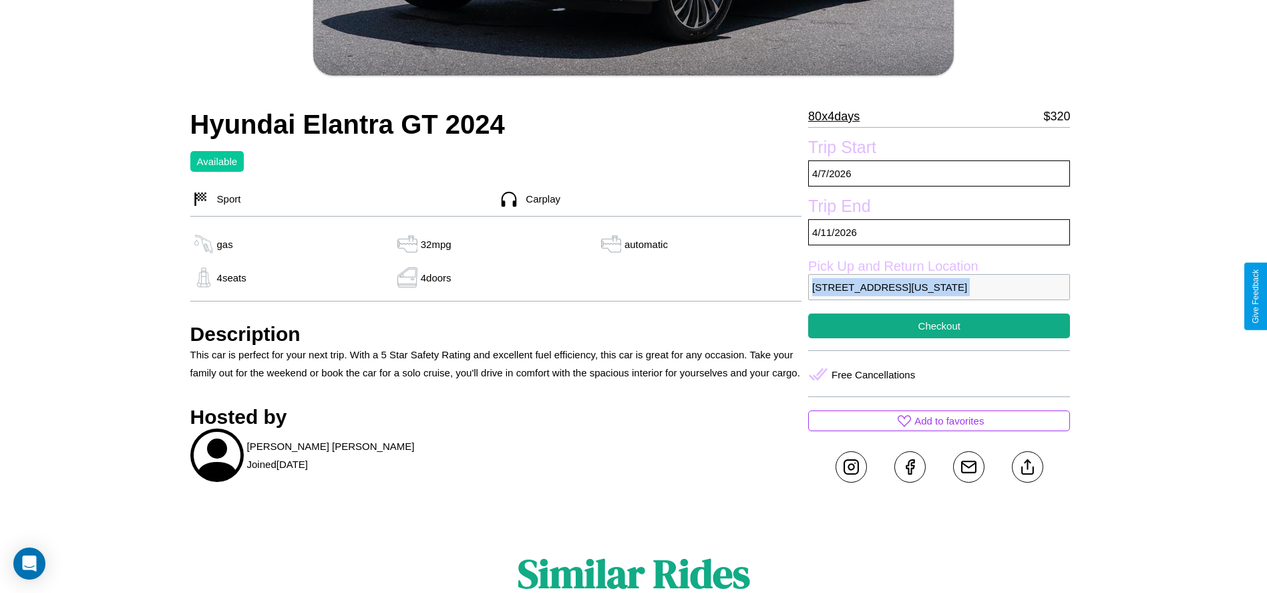
click at [939, 296] on p "[STREET_ADDRESS][US_STATE]" at bounding box center [939, 287] width 262 height 26
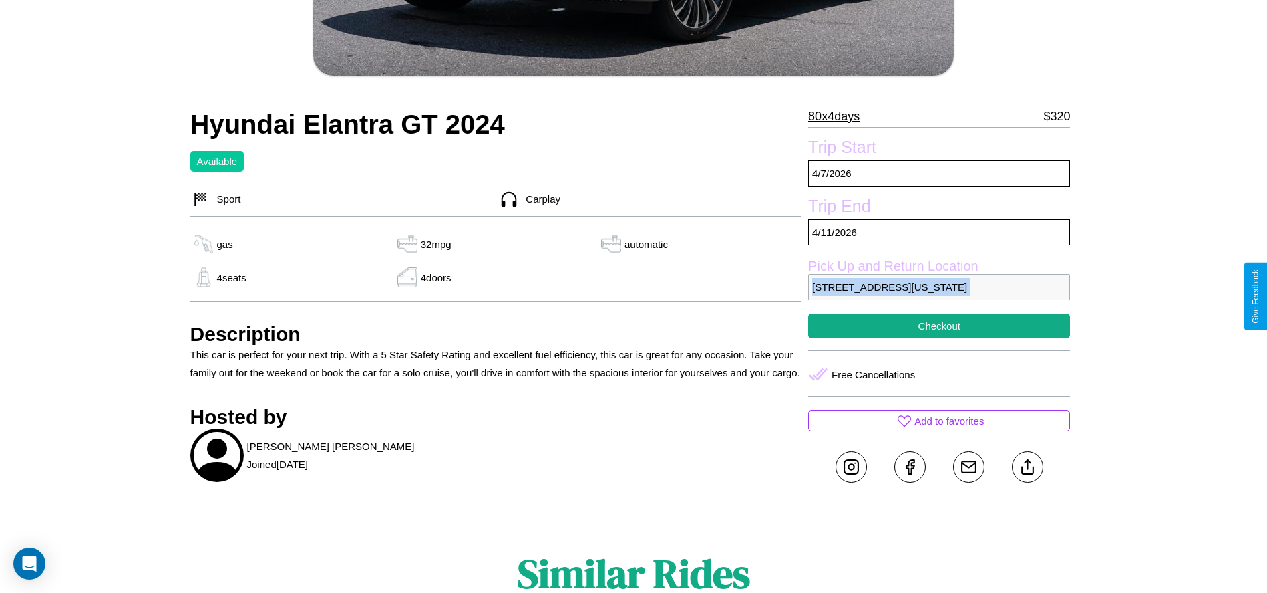
click at [939, 296] on p "[STREET_ADDRESS][US_STATE]" at bounding box center [939, 287] width 262 height 26
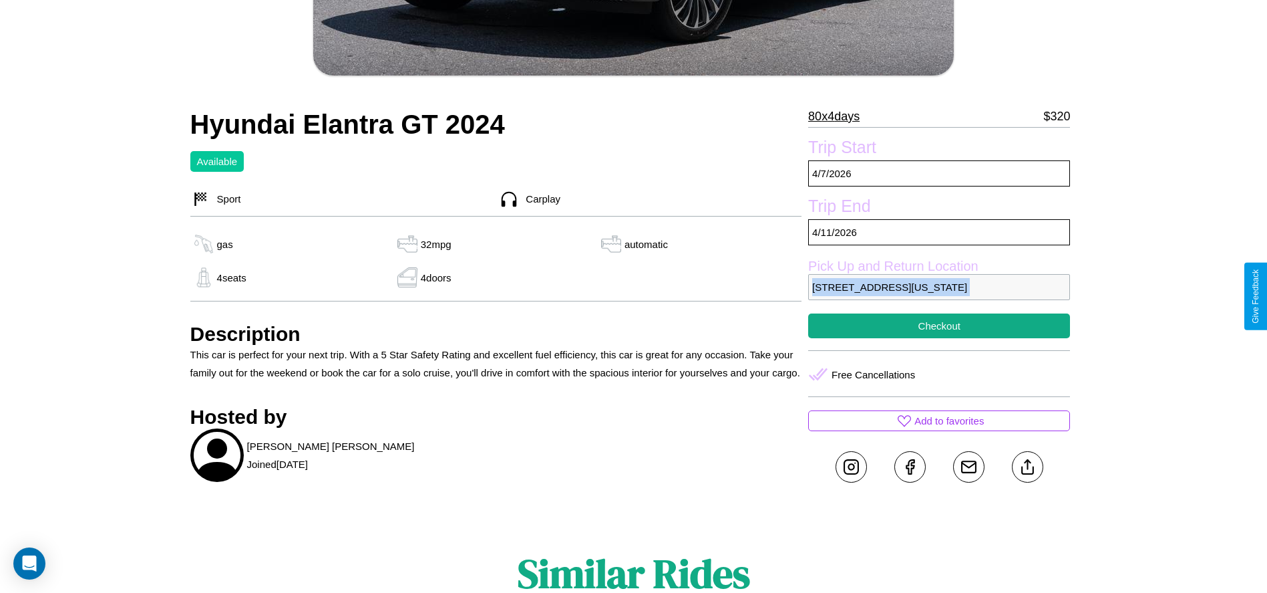
click at [939, 296] on p "[STREET_ADDRESS][US_STATE]" at bounding box center [939, 287] width 262 height 26
